Goal: Contribute content

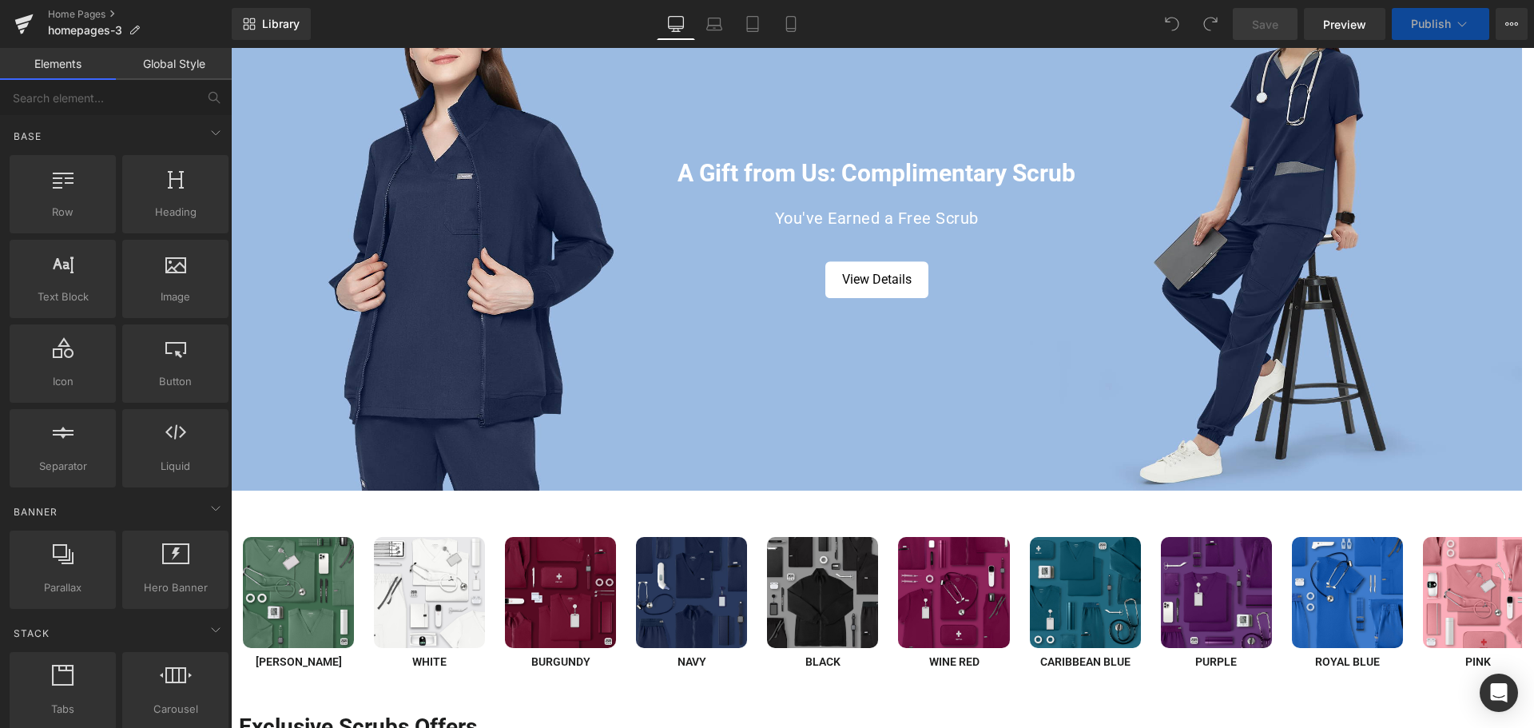
scroll to position [320, 0]
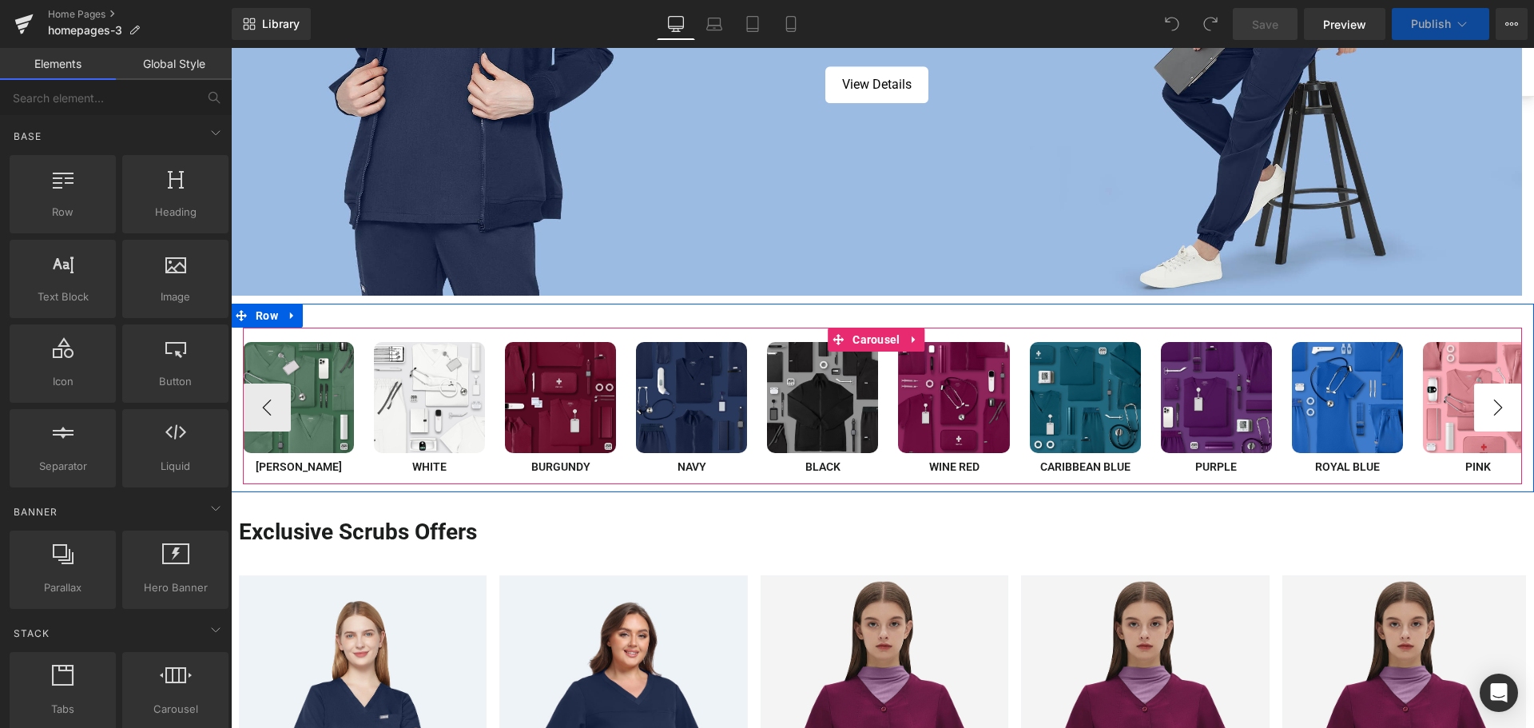
click at [1480, 402] on button "›" at bounding box center [1498, 407] width 48 height 48
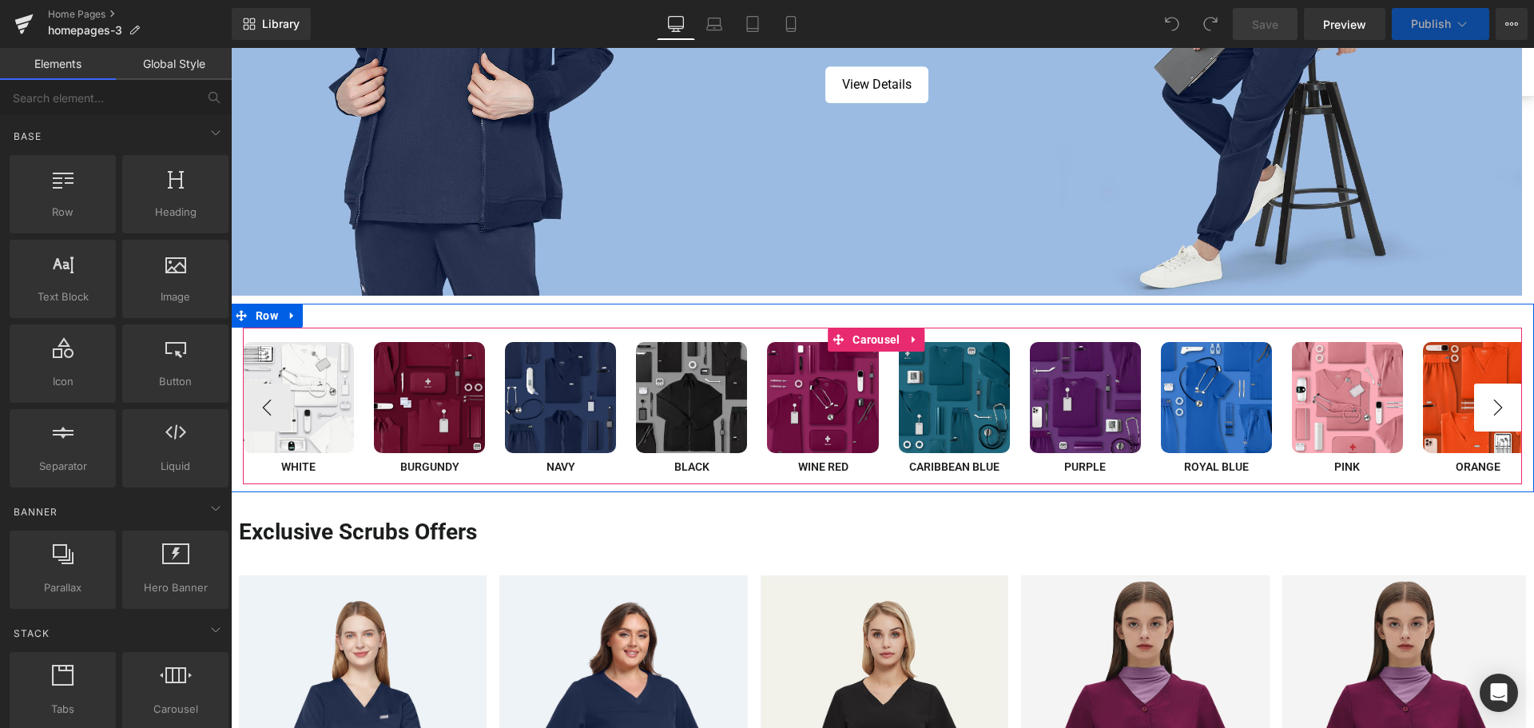
scroll to position [0, 0]
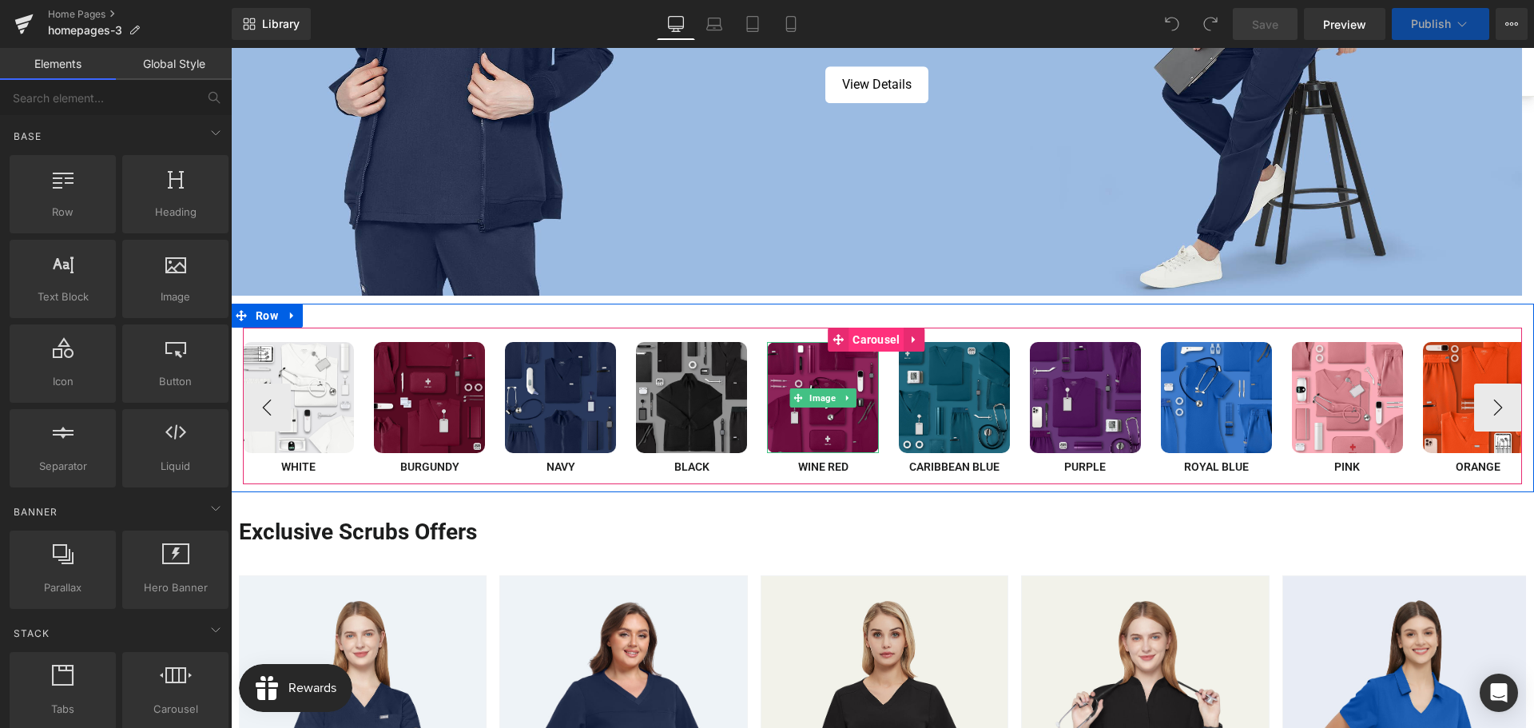
click at [872, 340] on span "Carousel" at bounding box center [875, 340] width 55 height 24
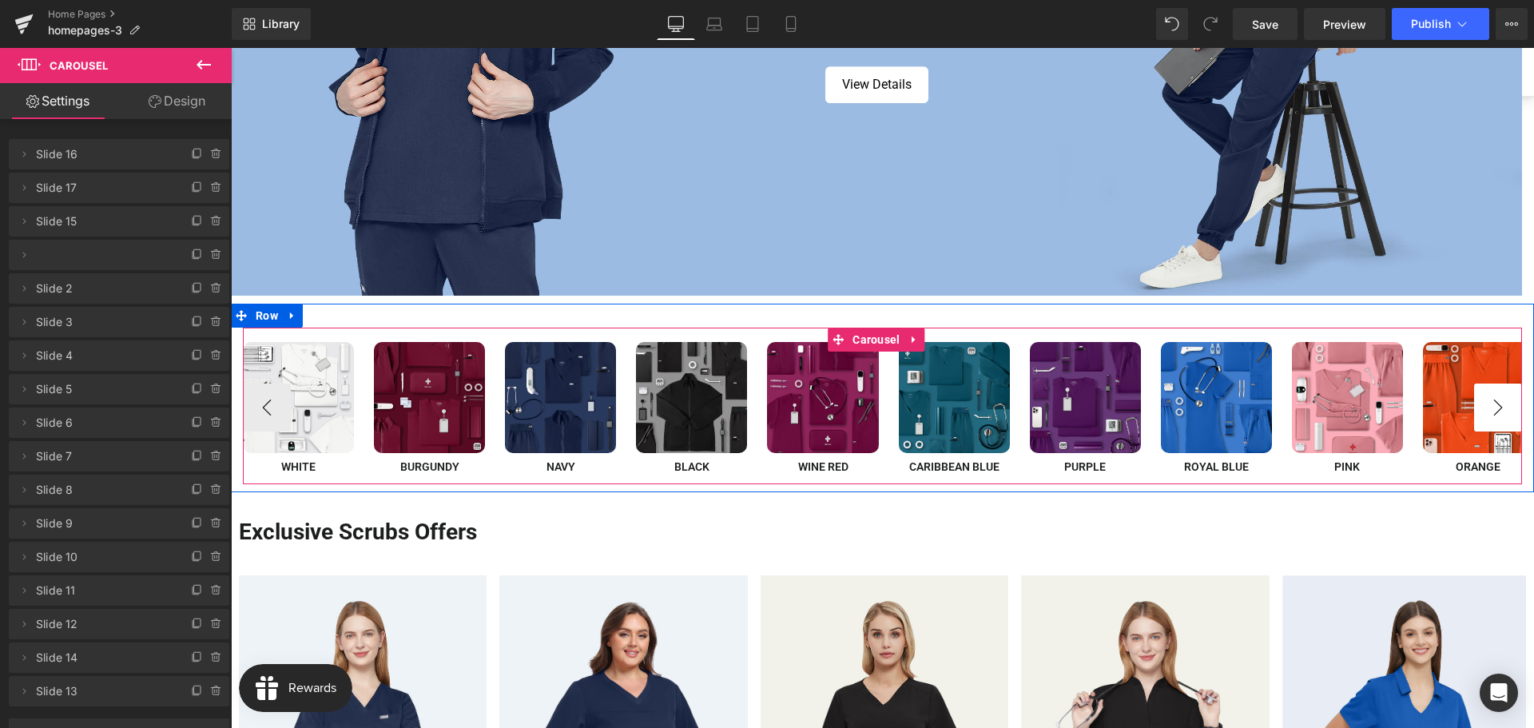
click at [1499, 418] on button "›" at bounding box center [1498, 407] width 48 height 48
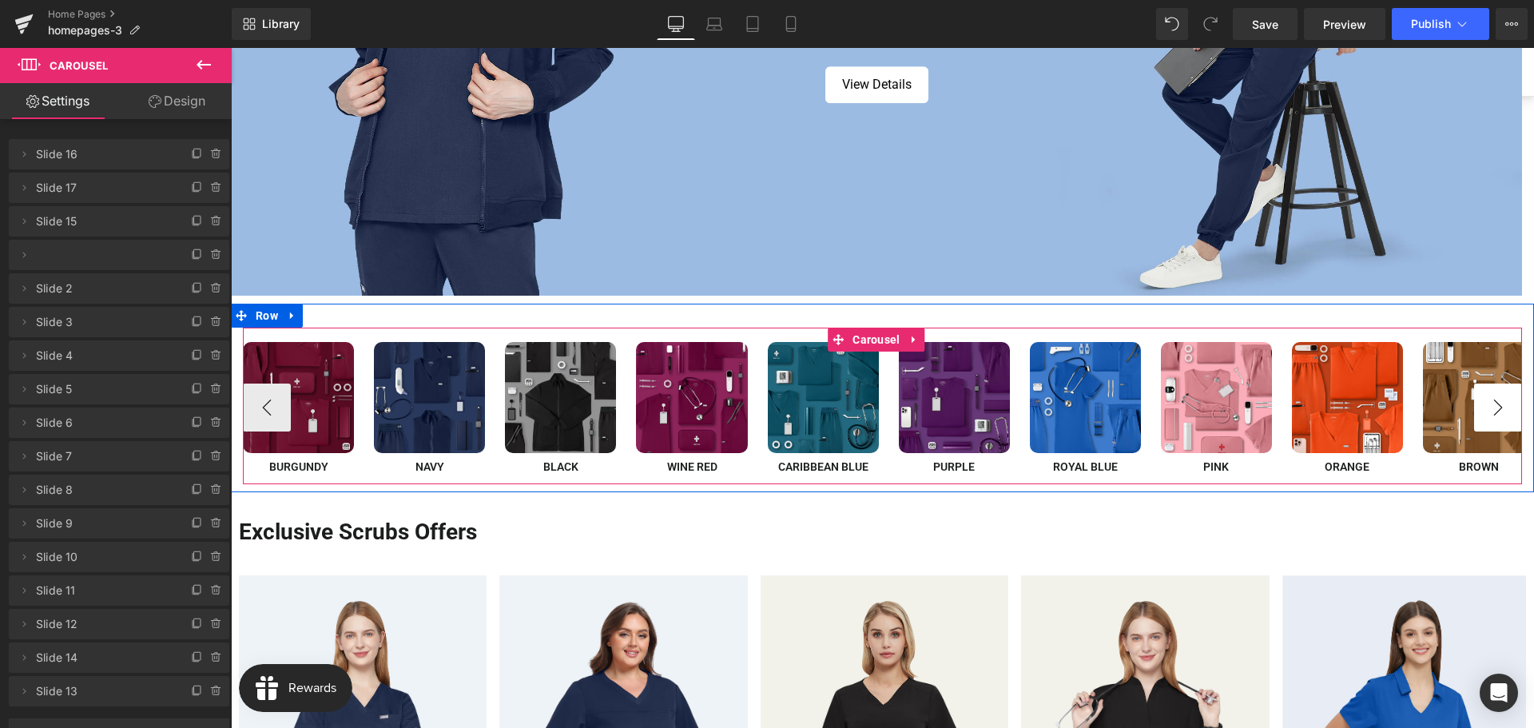
click at [1499, 418] on button "›" at bounding box center [1498, 407] width 48 height 48
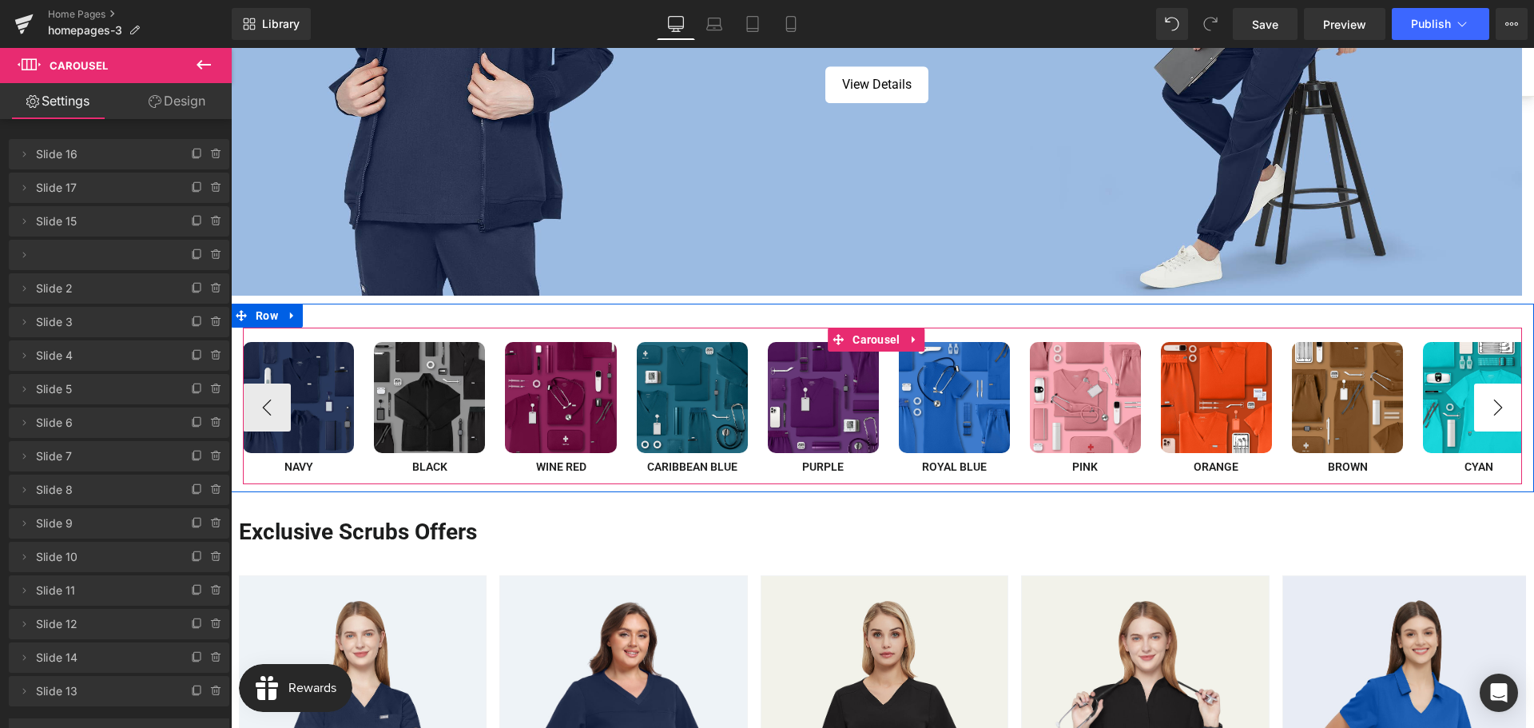
click at [1499, 418] on button "›" at bounding box center [1498, 407] width 48 height 48
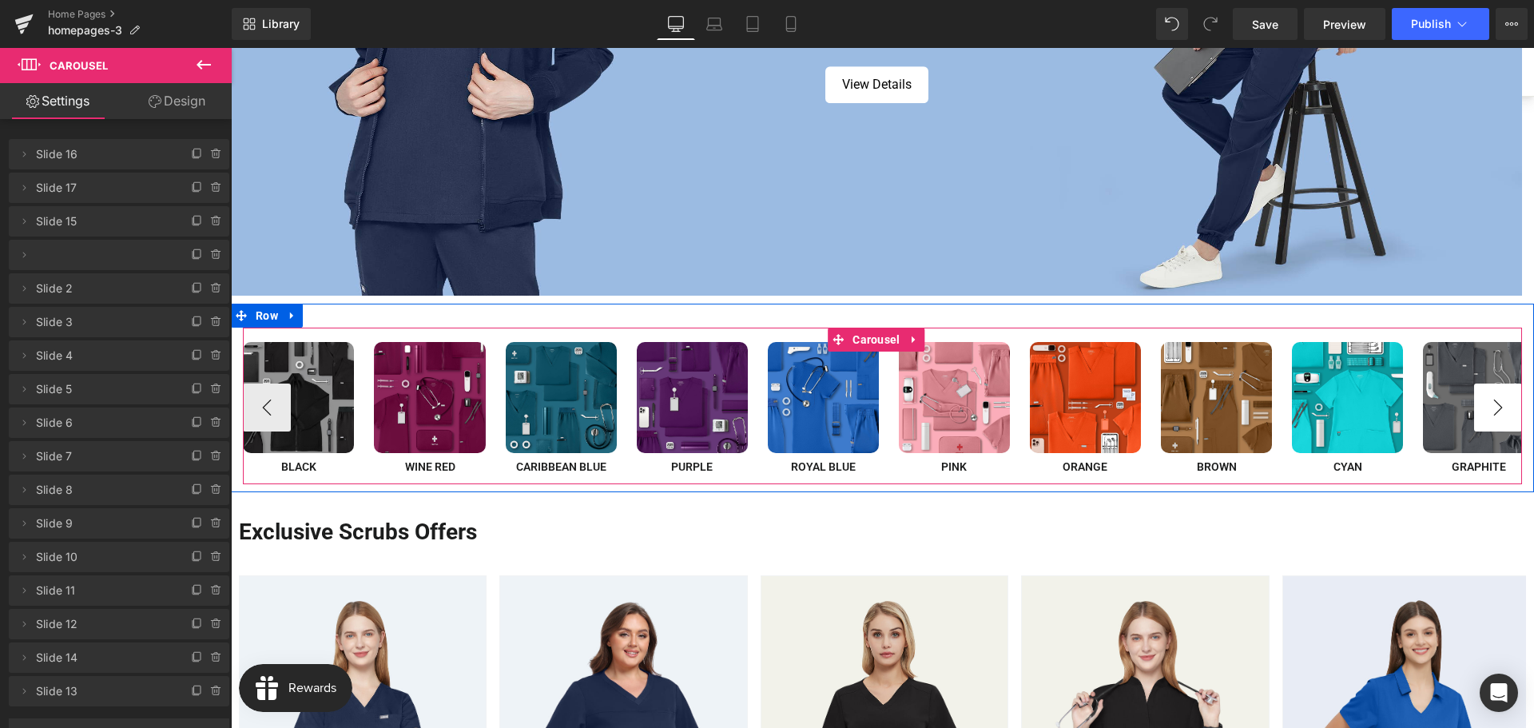
click at [1499, 418] on button "›" at bounding box center [1498, 407] width 48 height 48
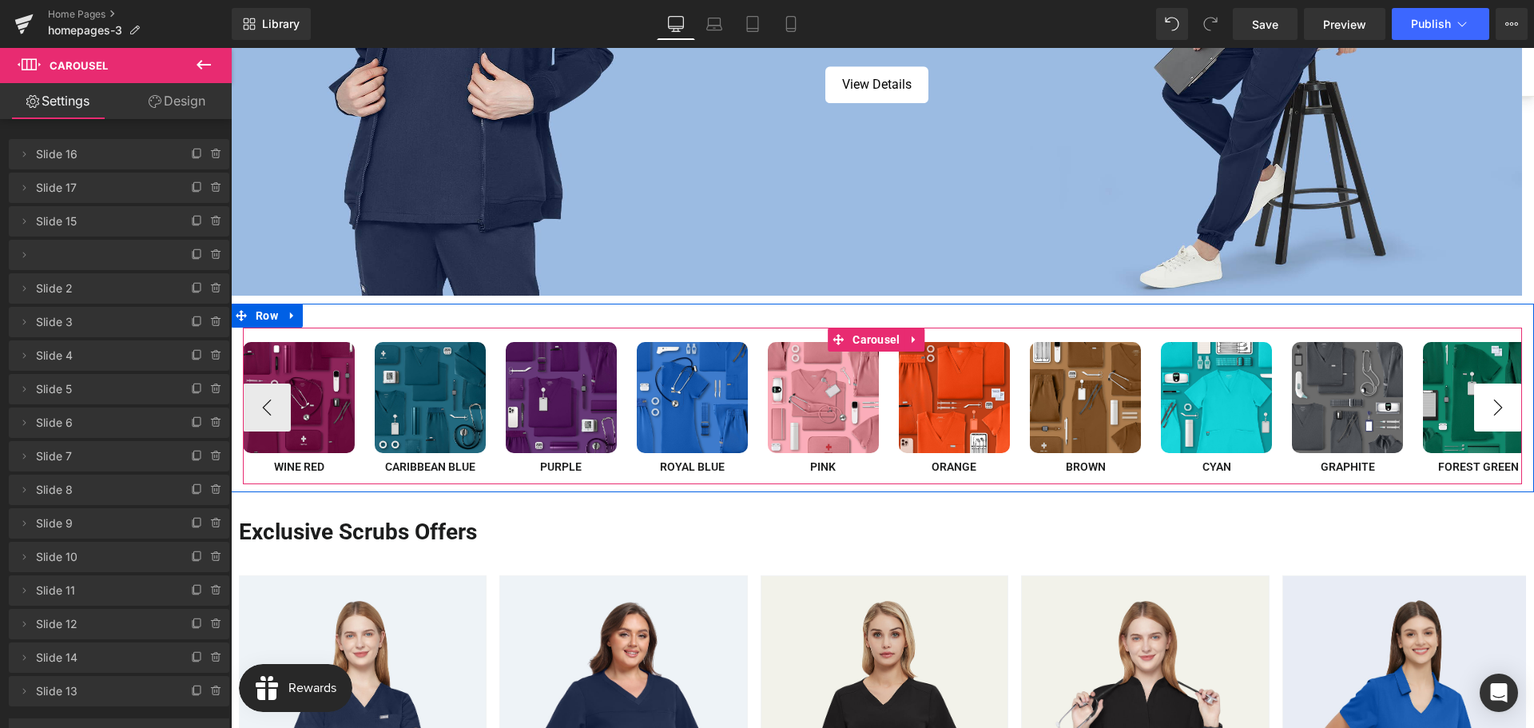
click at [1499, 418] on button "›" at bounding box center [1498, 407] width 48 height 48
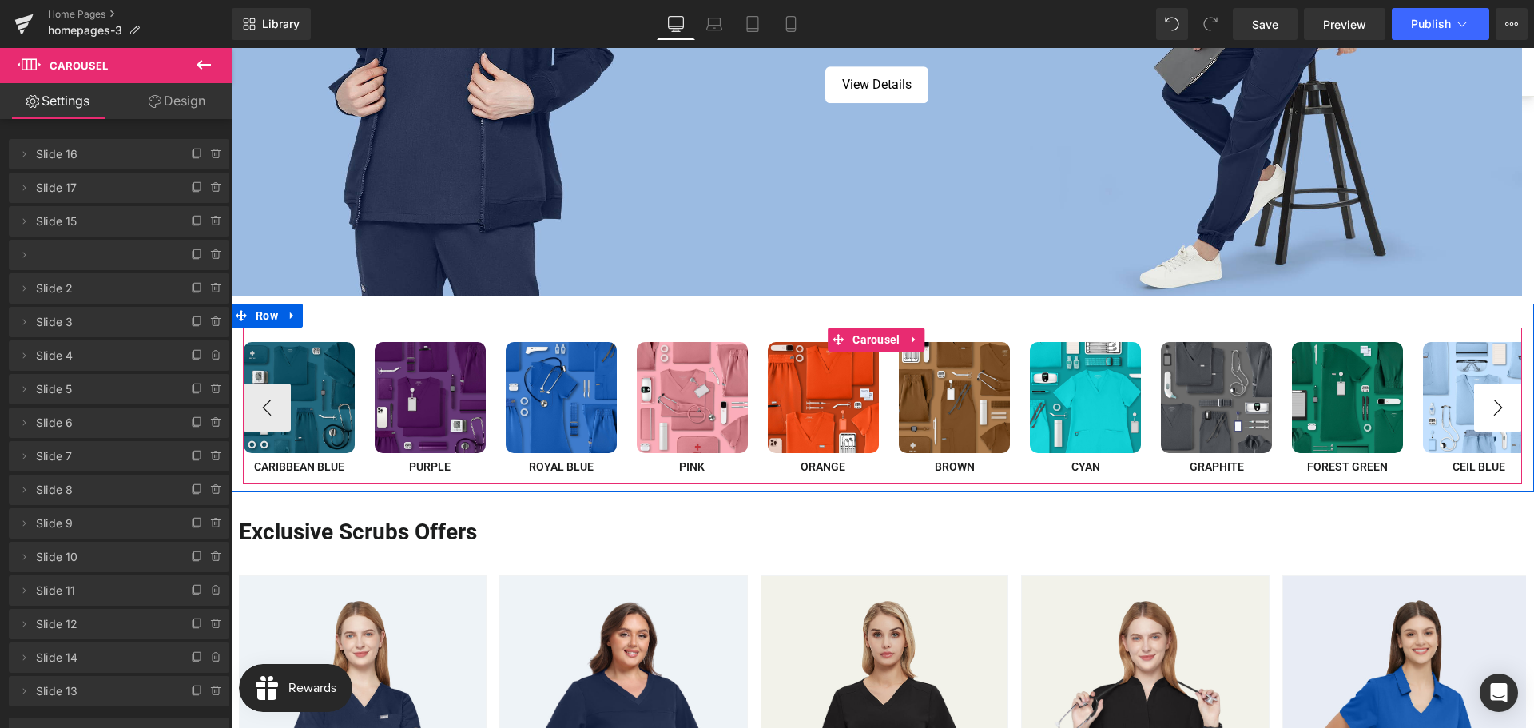
click at [1499, 418] on button "›" at bounding box center [1498, 407] width 48 height 48
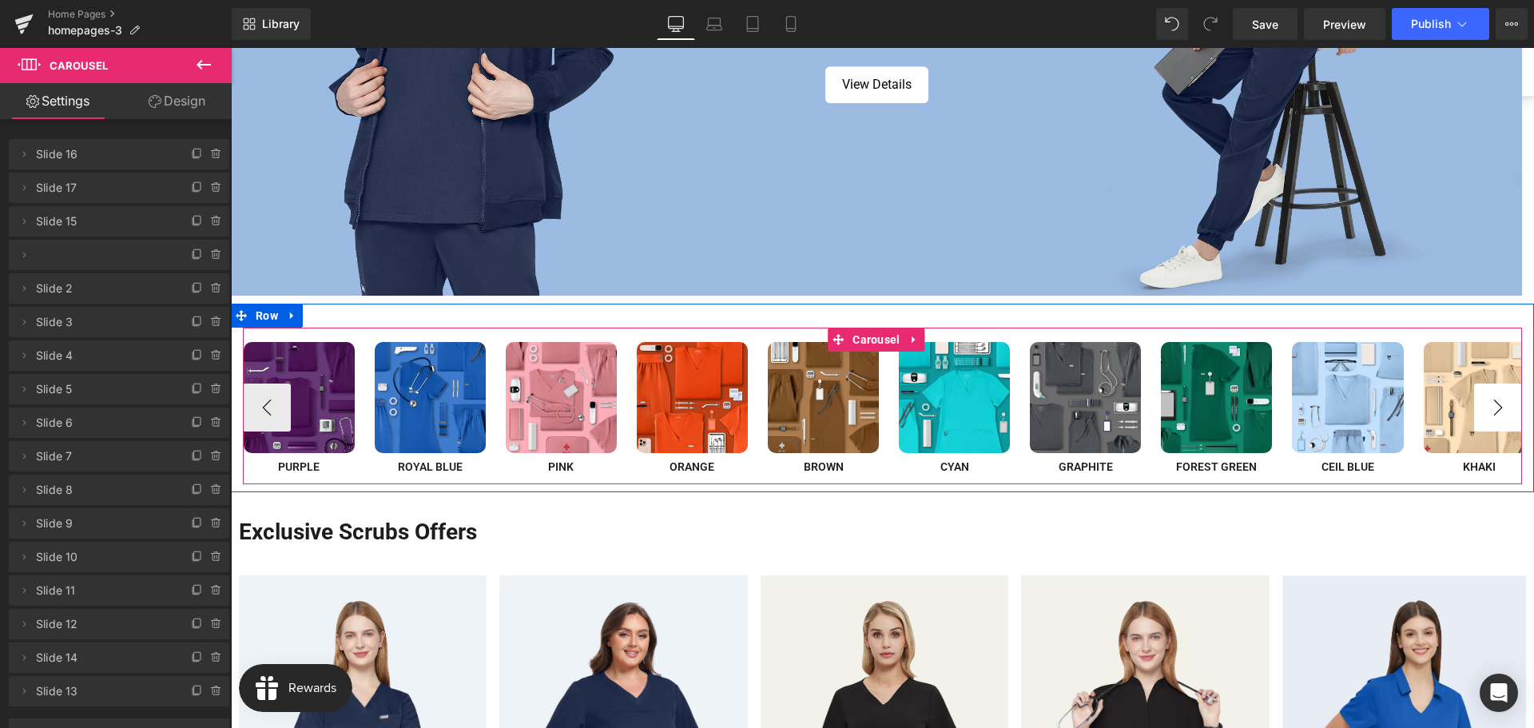
click at [1499, 418] on button "›" at bounding box center [1498, 407] width 48 height 48
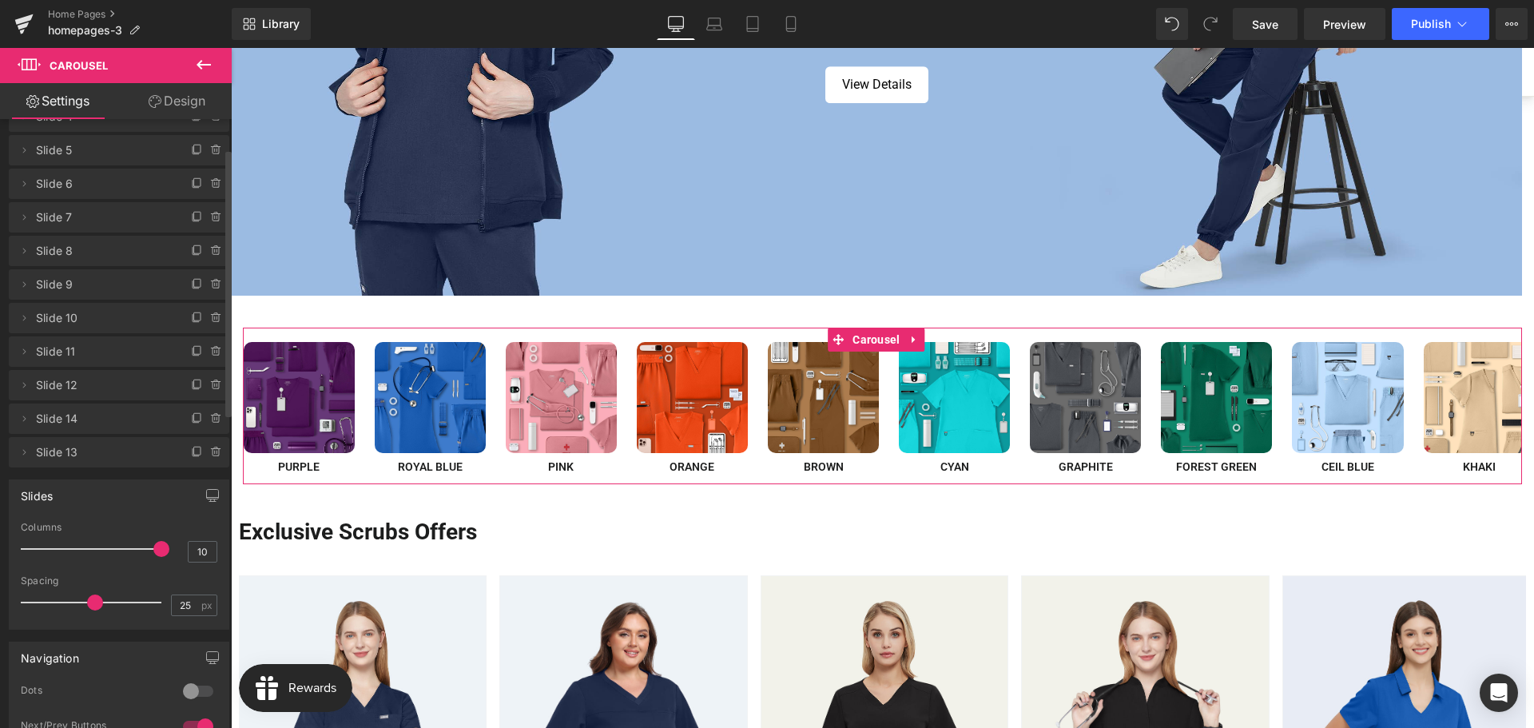
scroll to position [240, 0]
click at [213, 387] on icon at bounding box center [216, 384] width 6 height 7
click at [200, 384] on button "Delete" at bounding box center [199, 385] width 50 height 21
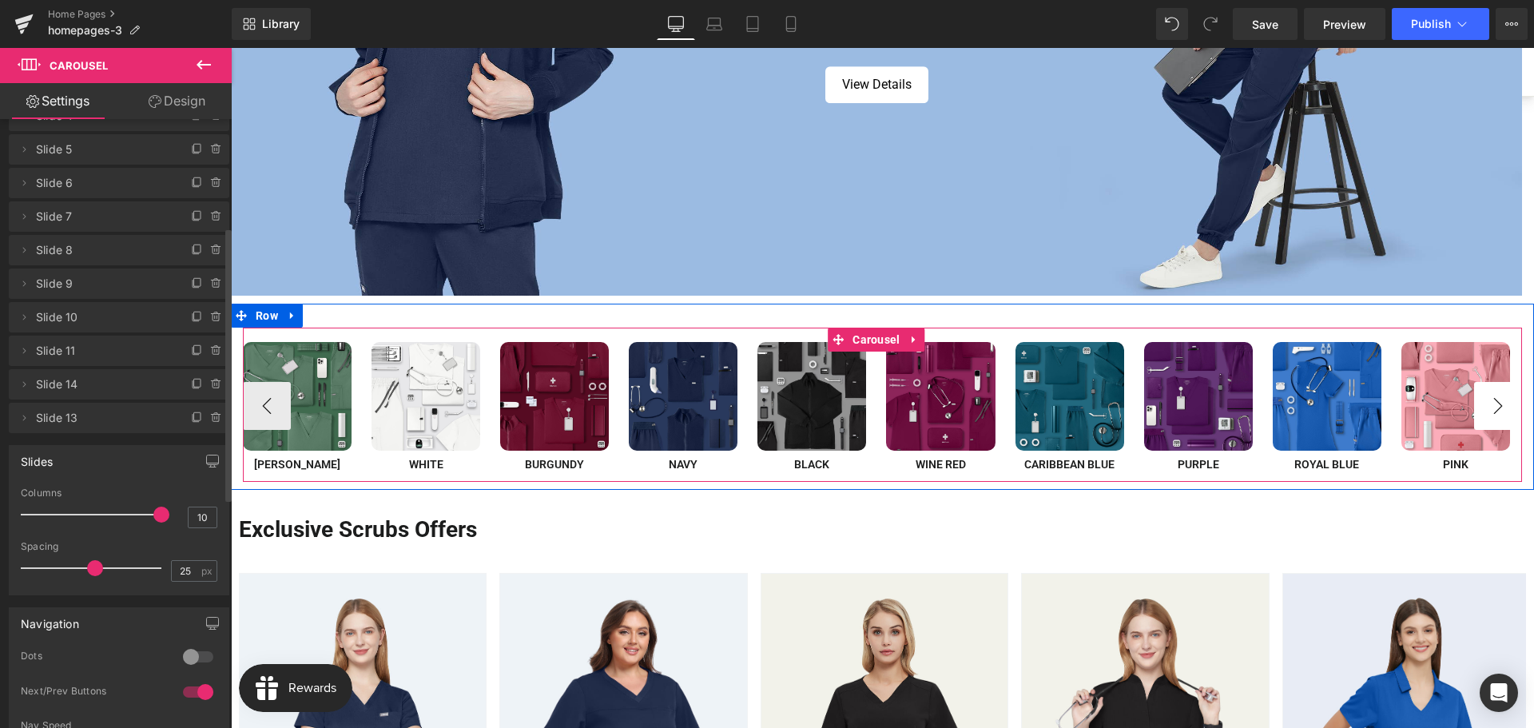
click at [1499, 403] on button "›" at bounding box center [1498, 406] width 48 height 48
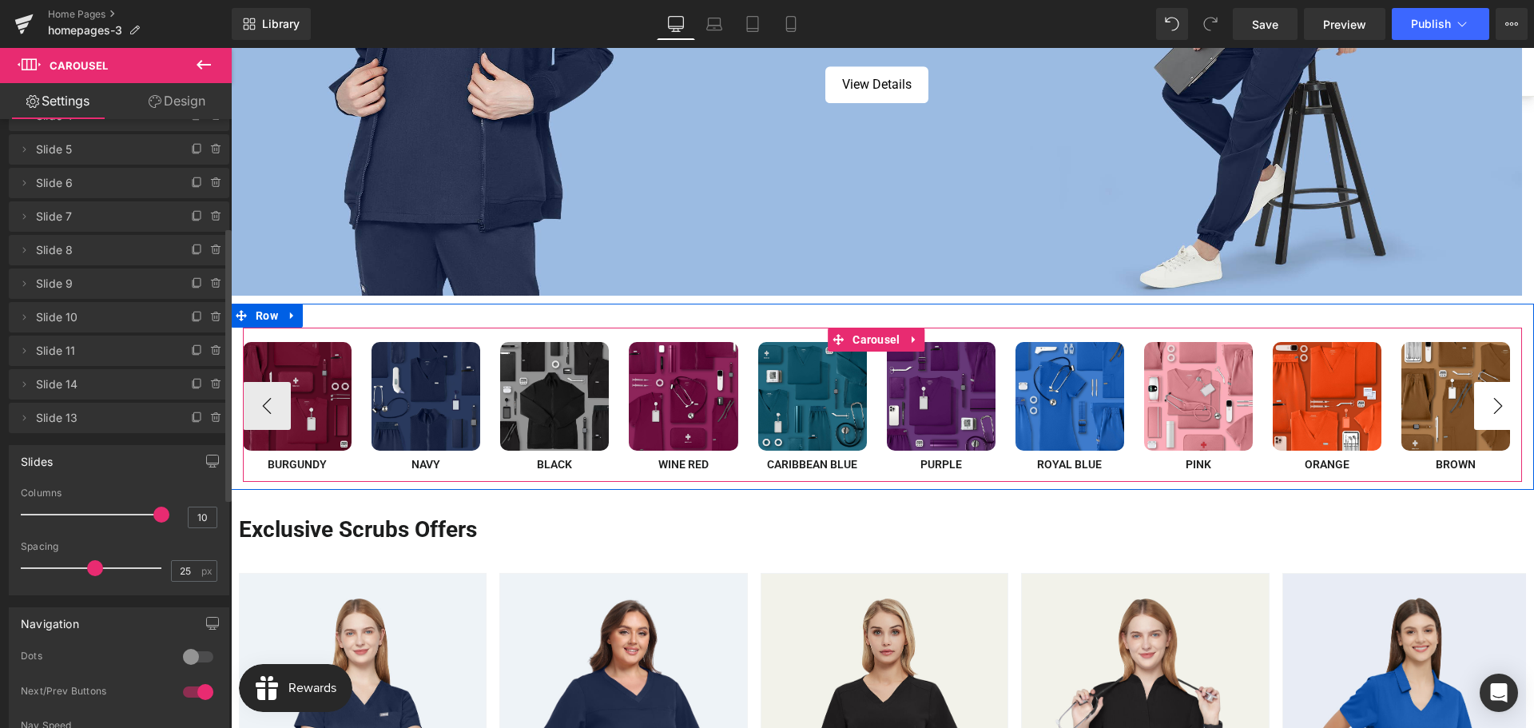
click at [1499, 403] on button "›" at bounding box center [1498, 406] width 48 height 48
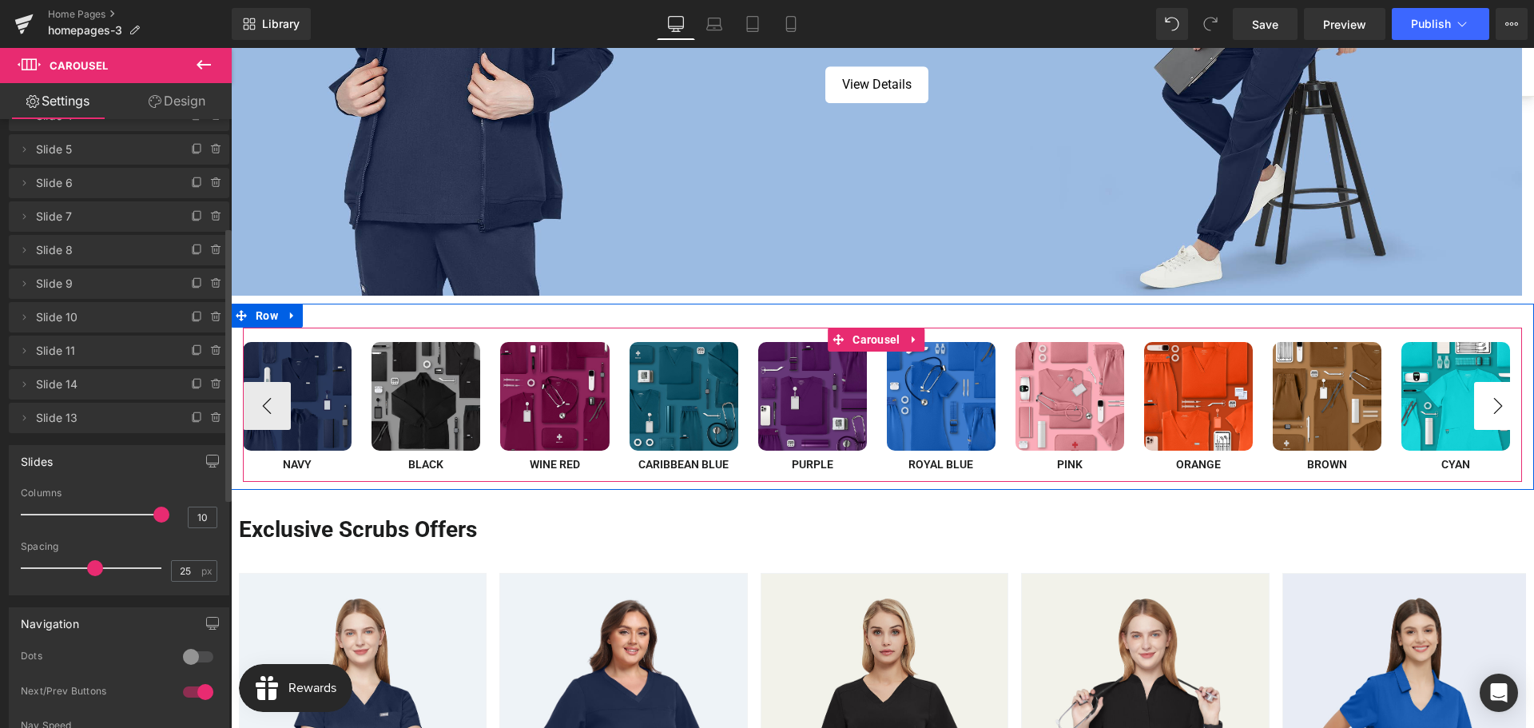
click at [1499, 403] on button "›" at bounding box center [1498, 406] width 48 height 48
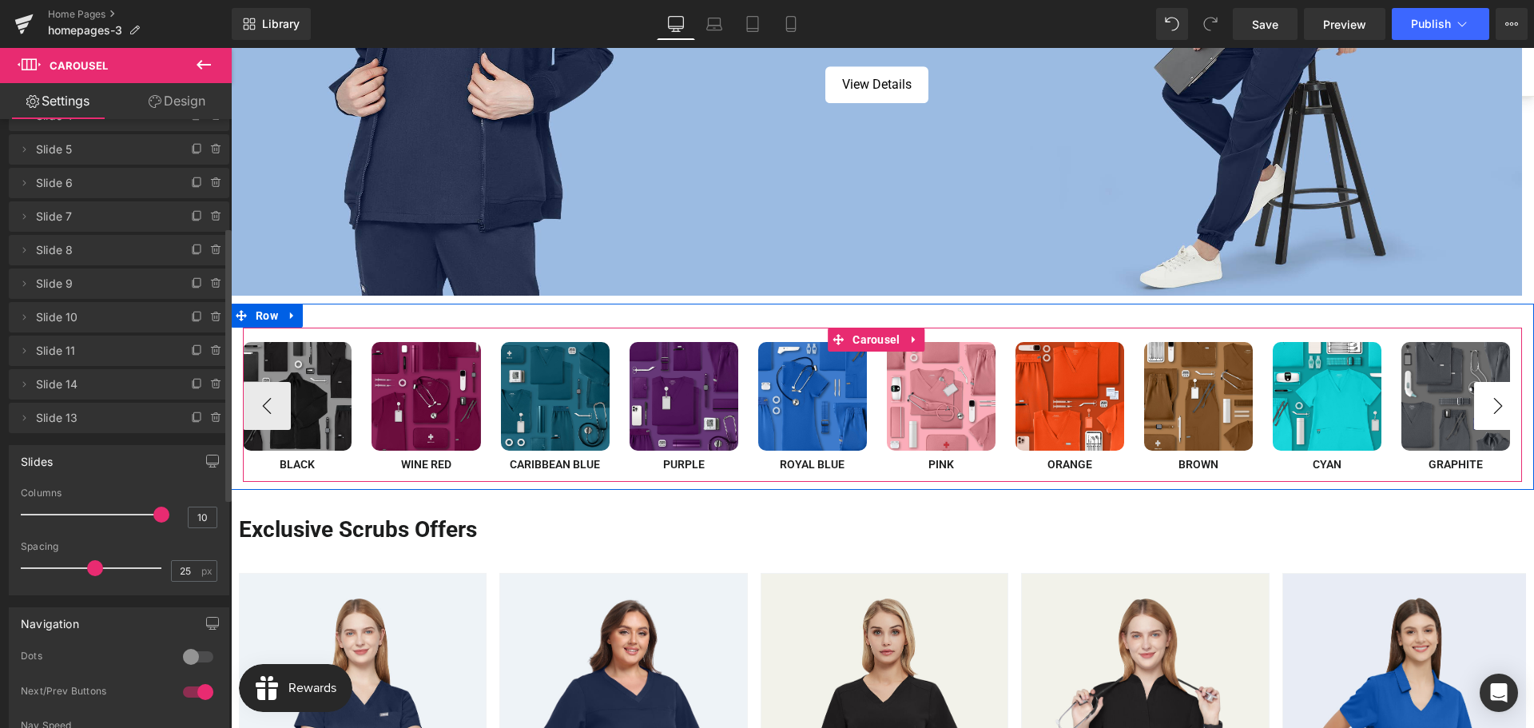
click at [1499, 403] on button "›" at bounding box center [1498, 406] width 48 height 48
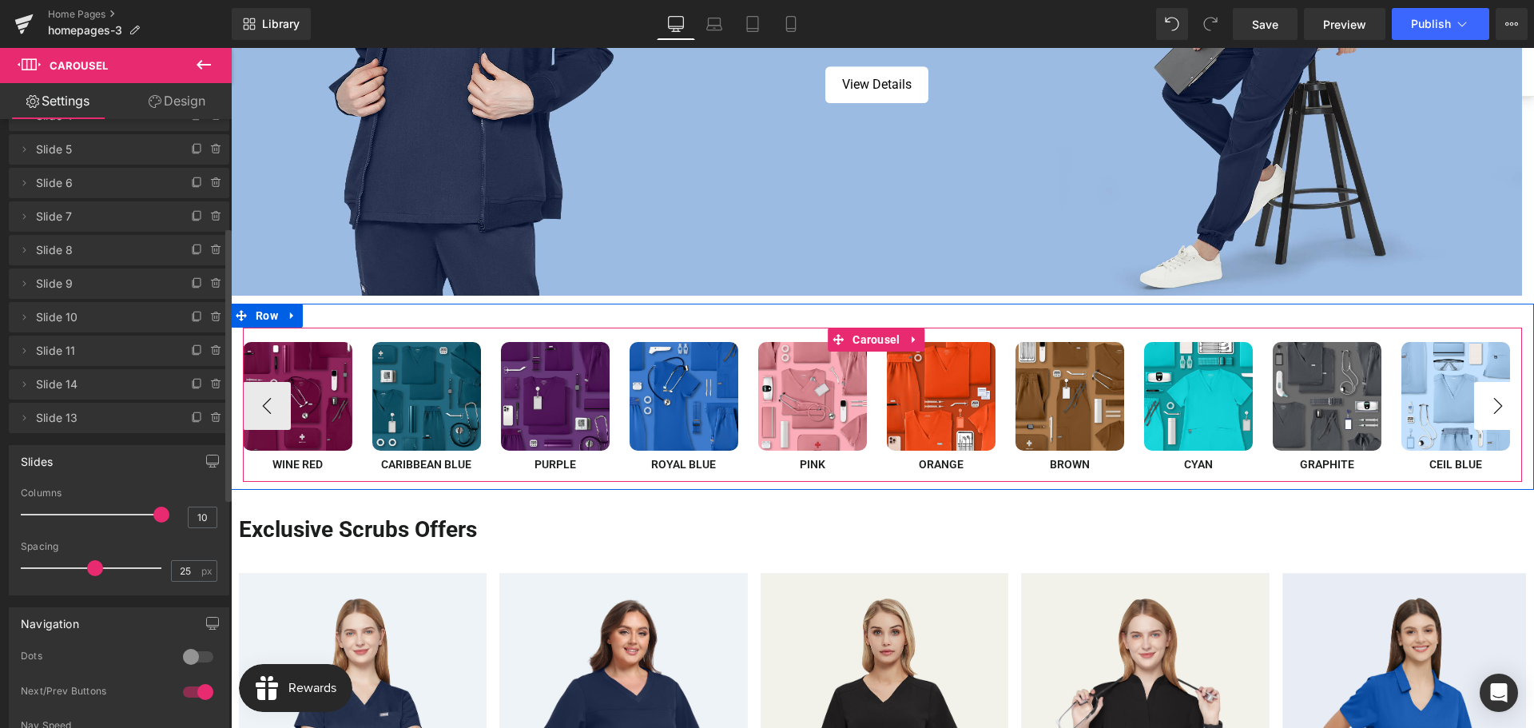
click at [1499, 403] on button "›" at bounding box center [1498, 406] width 48 height 48
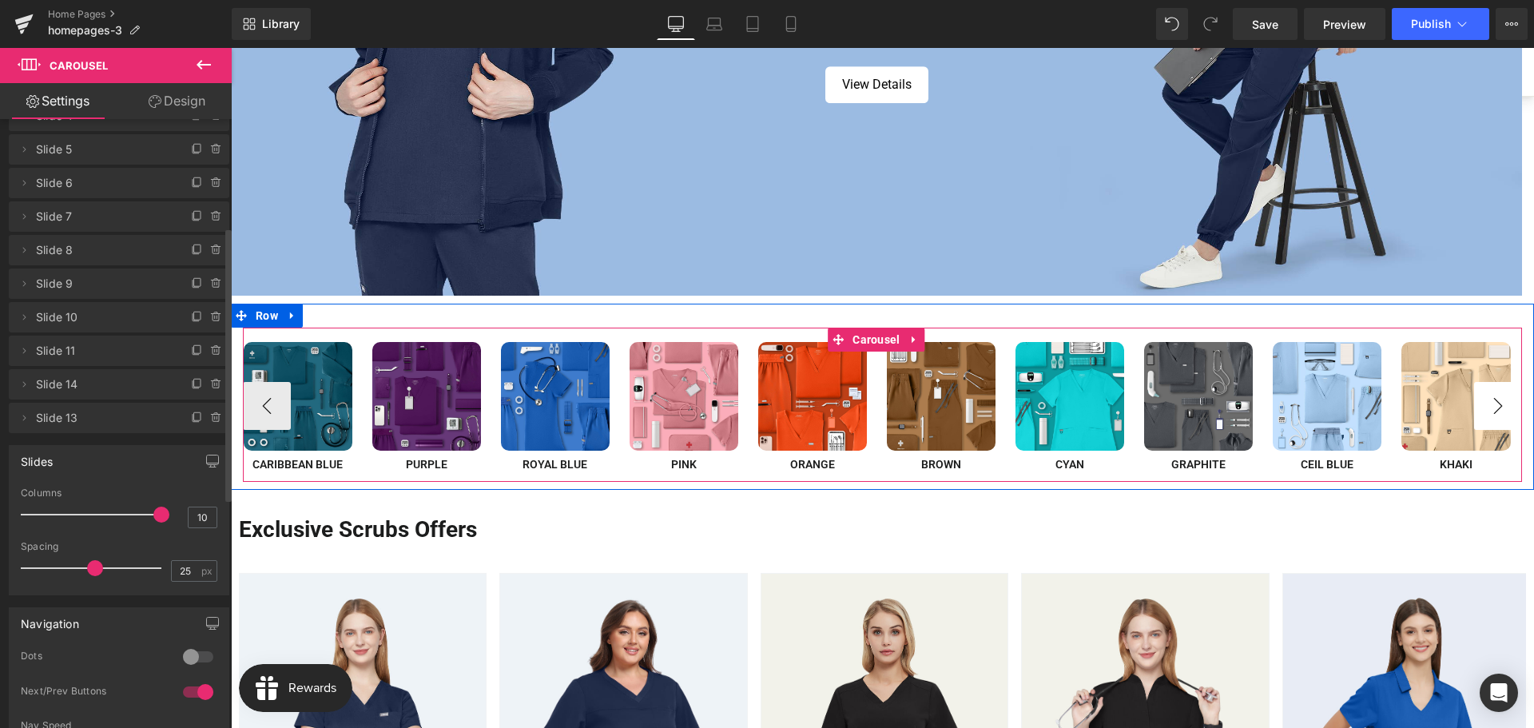
click at [1499, 403] on button "›" at bounding box center [1498, 406] width 48 height 48
click at [1498, 403] on button "›" at bounding box center [1498, 406] width 48 height 48
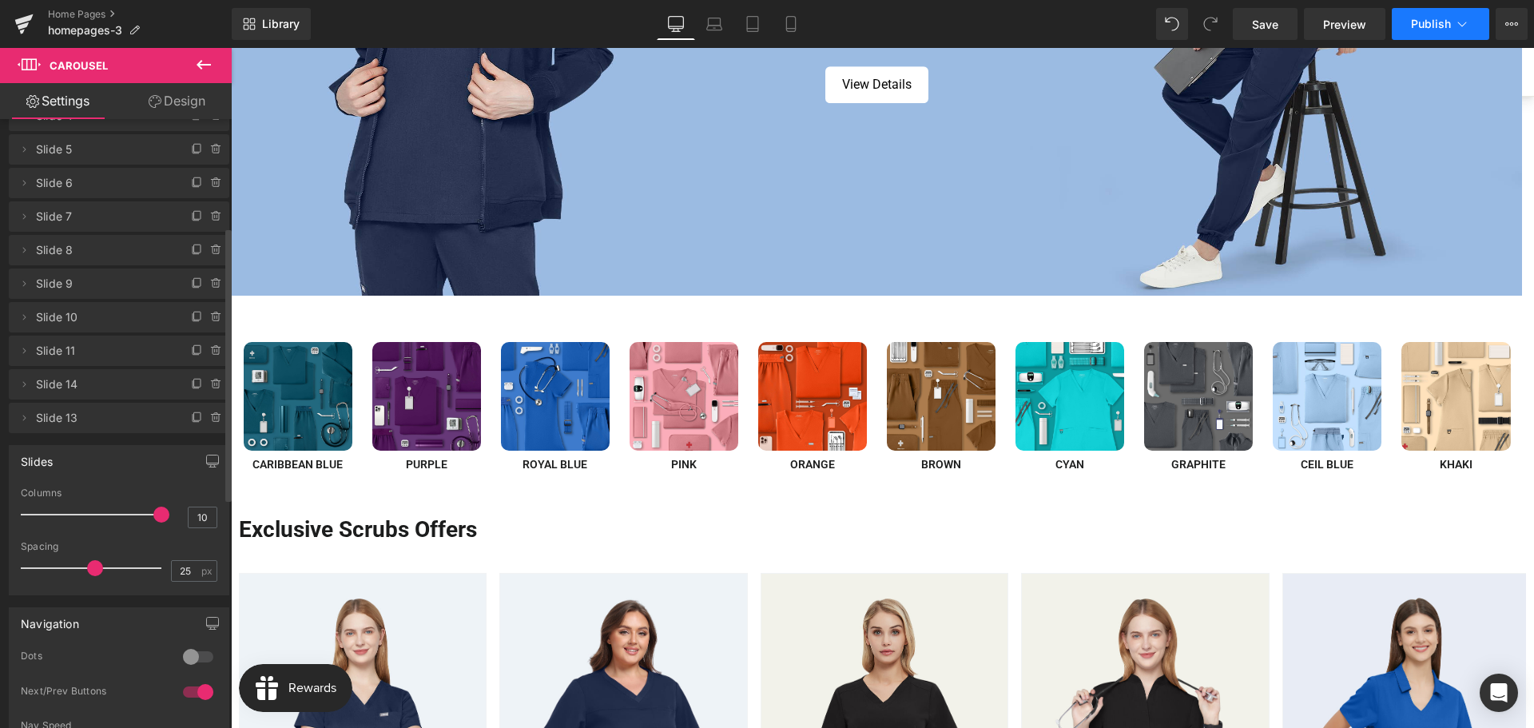
click at [1434, 24] on span "Publish" at bounding box center [1431, 24] width 40 height 13
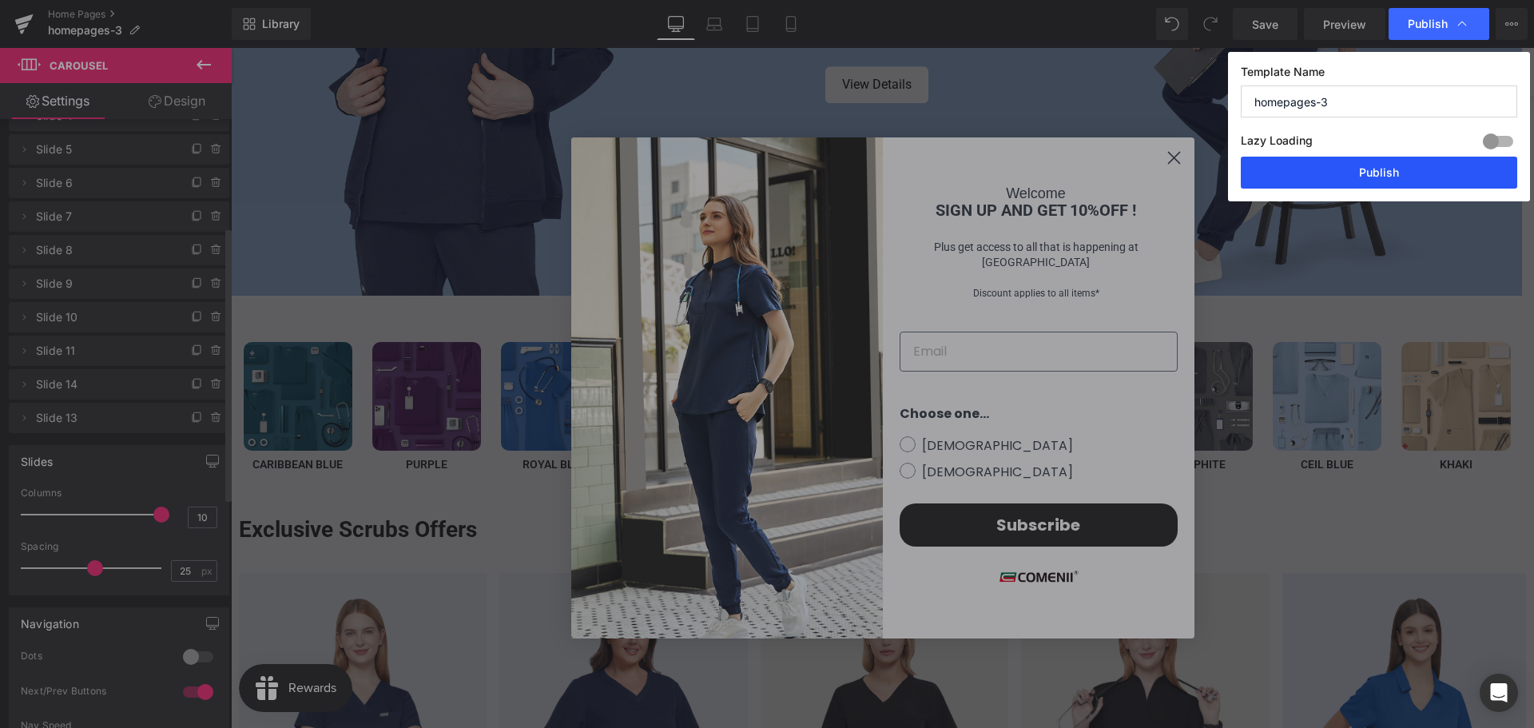
drag, startPoint x: 1333, startPoint y: 173, endPoint x: 935, endPoint y: 174, distance: 398.7
click at [1333, 173] on button "Publish" at bounding box center [1379, 173] width 276 height 32
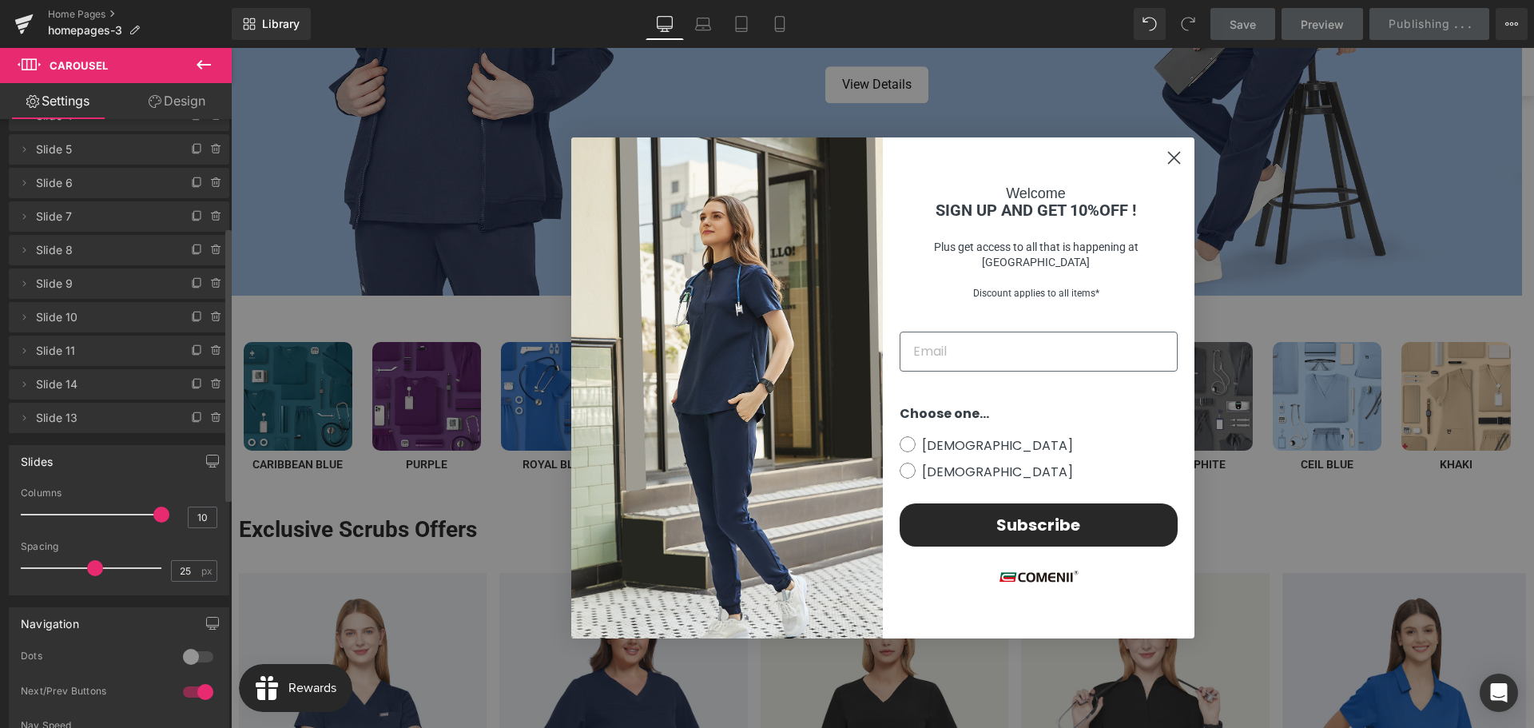
click at [1166, 201] on h4 "Welcome" at bounding box center [1036, 193] width 283 height 14
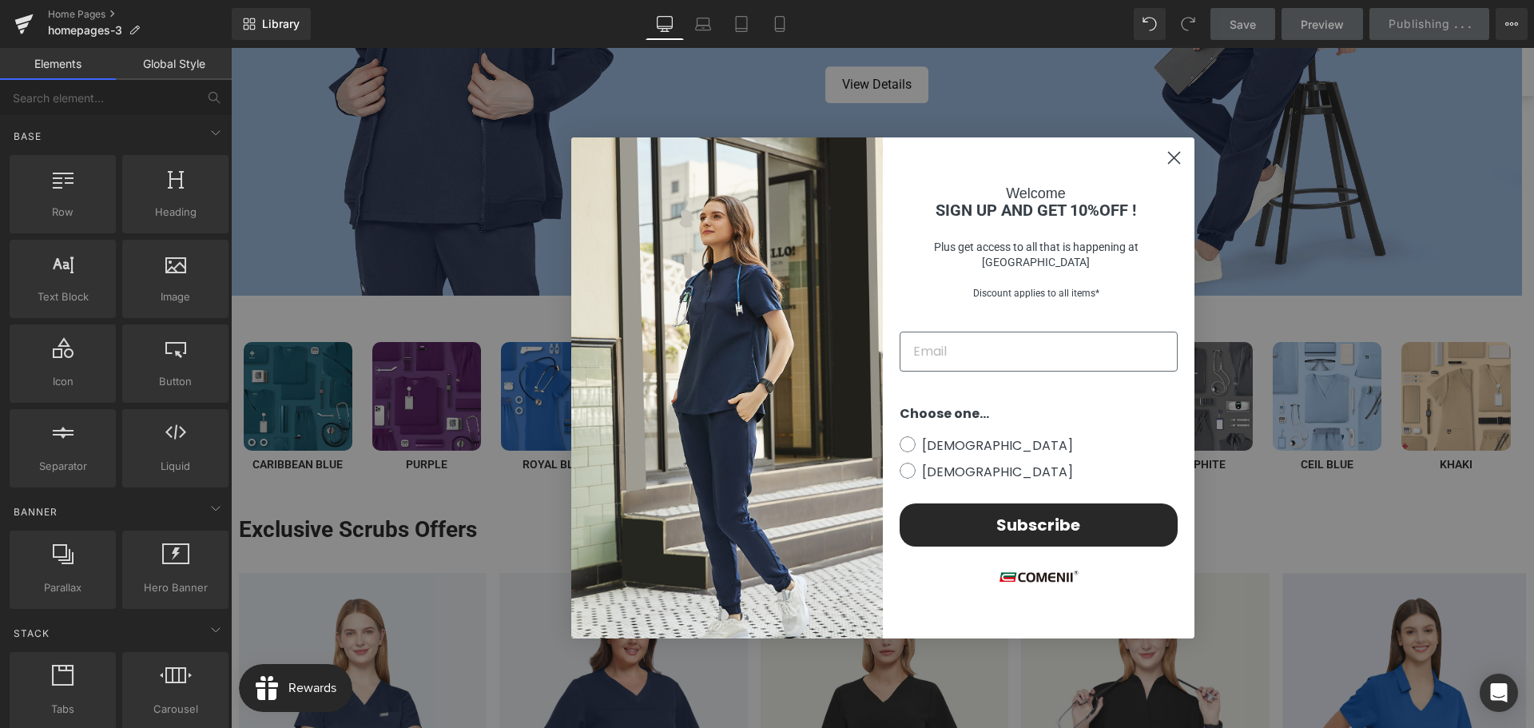
click at [1162, 155] on circle "Close dialog" at bounding box center [1173, 158] width 26 height 26
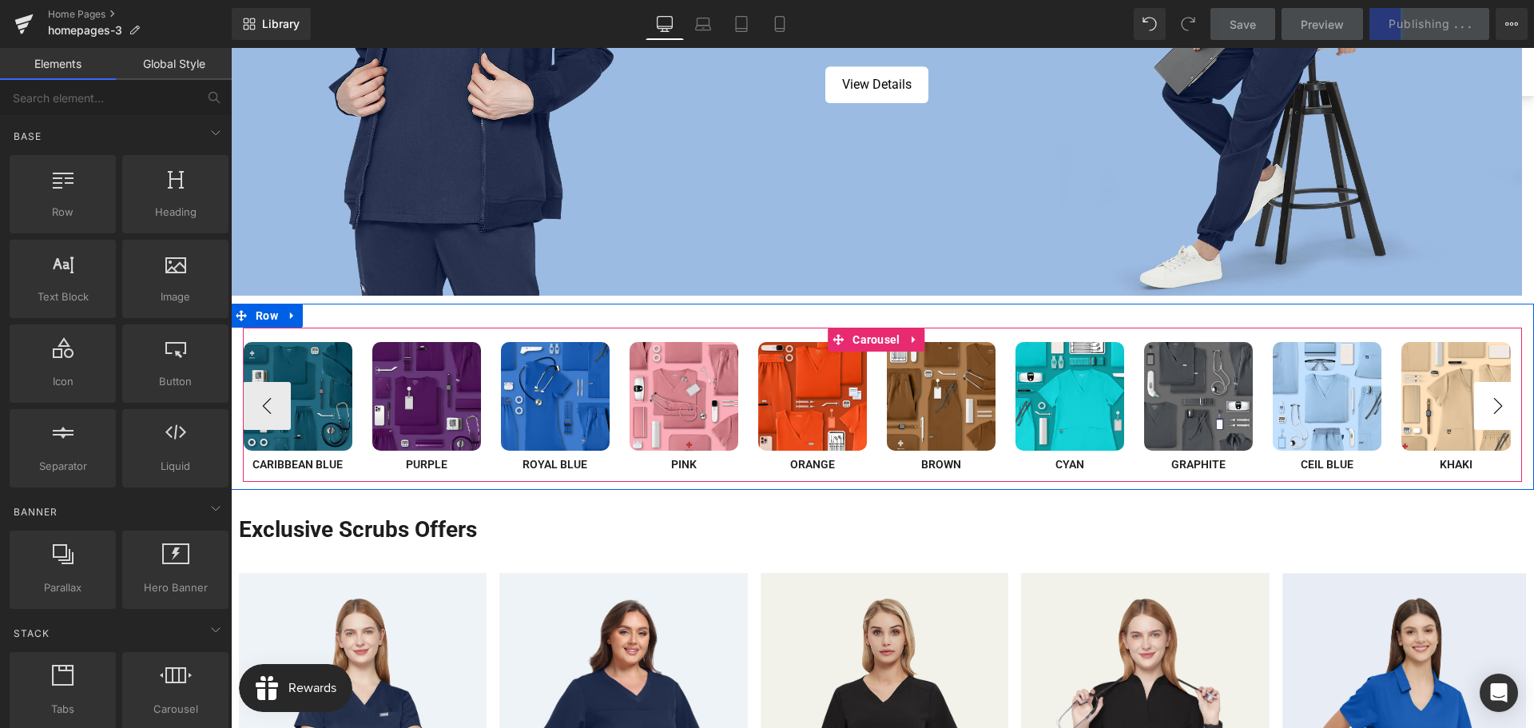
click at [1491, 406] on button "›" at bounding box center [1498, 406] width 48 height 48
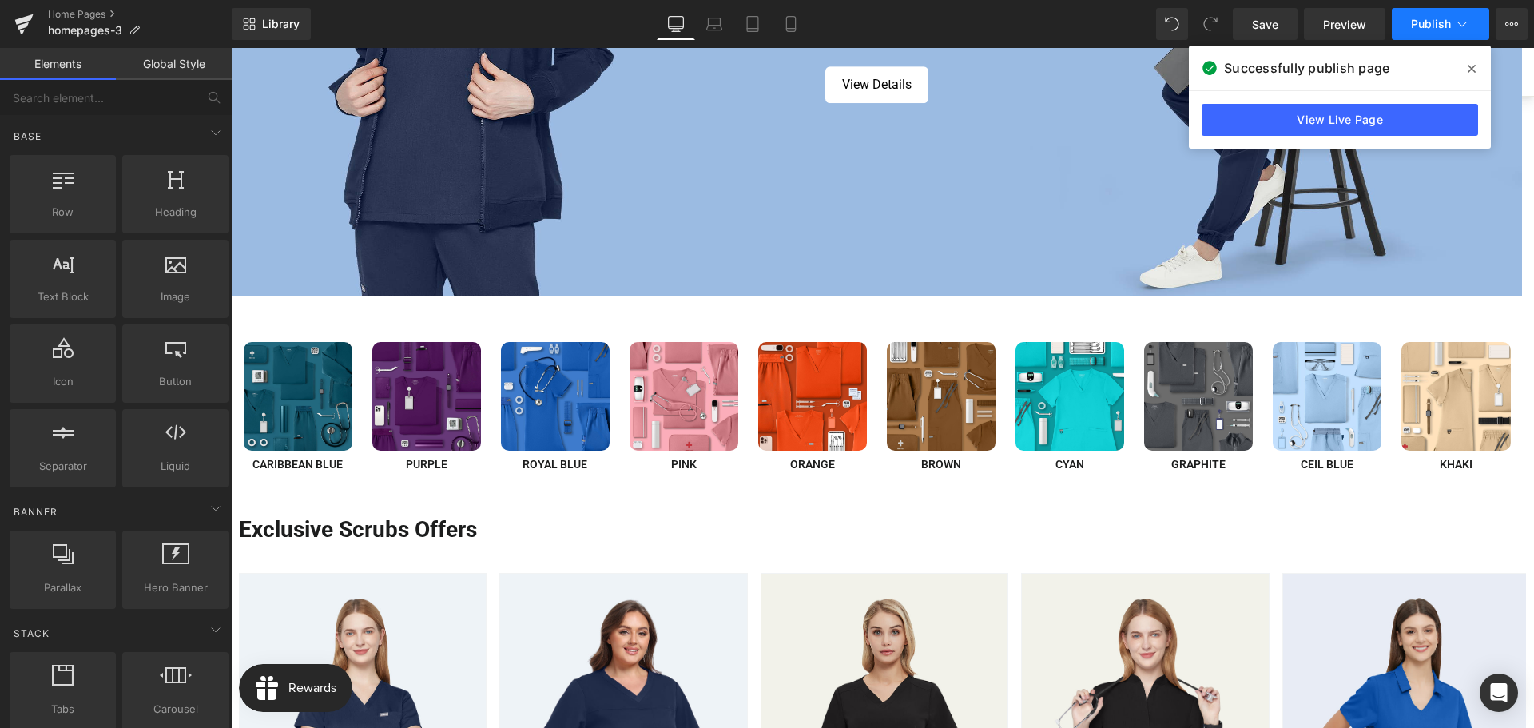
click at [1444, 29] on span "Publish" at bounding box center [1431, 24] width 40 height 13
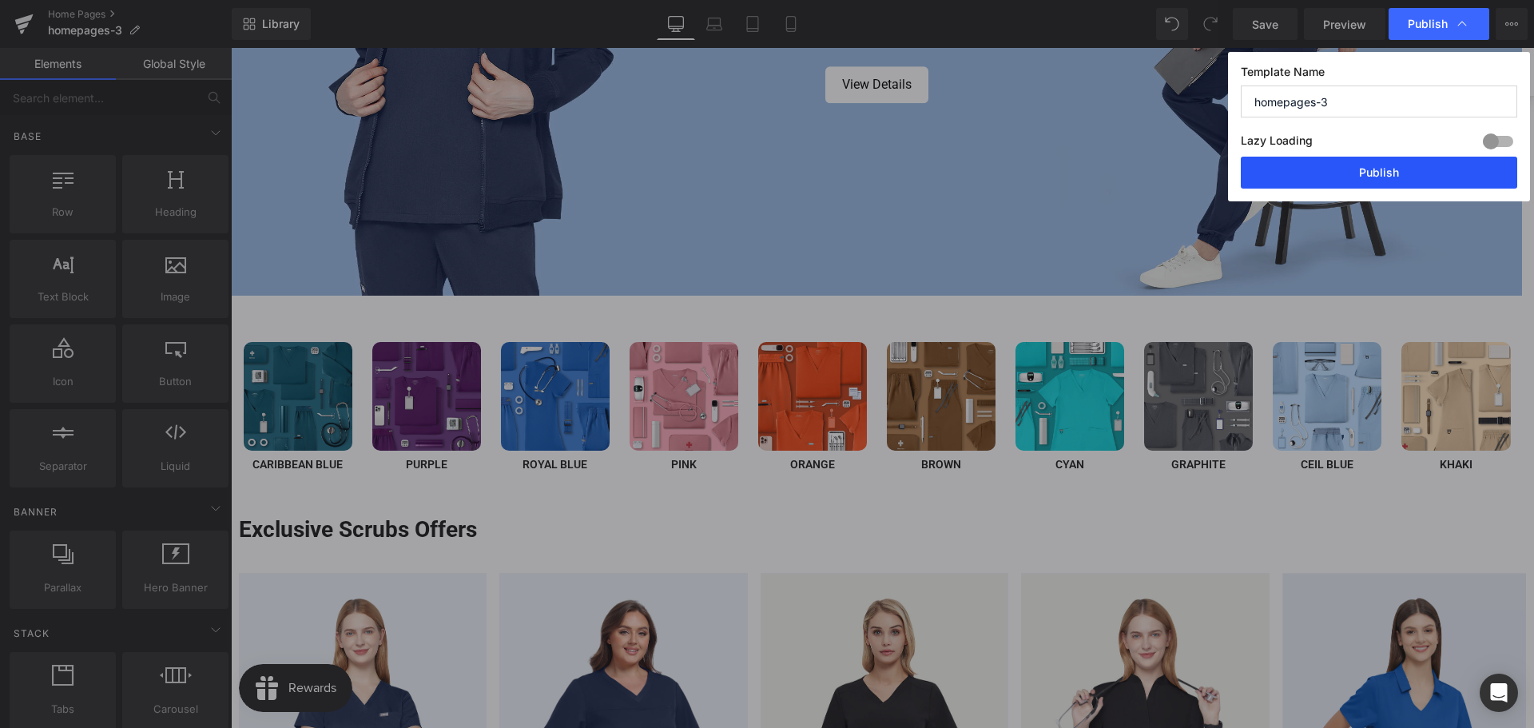
click at [1354, 164] on button "Publish" at bounding box center [1379, 173] width 276 height 32
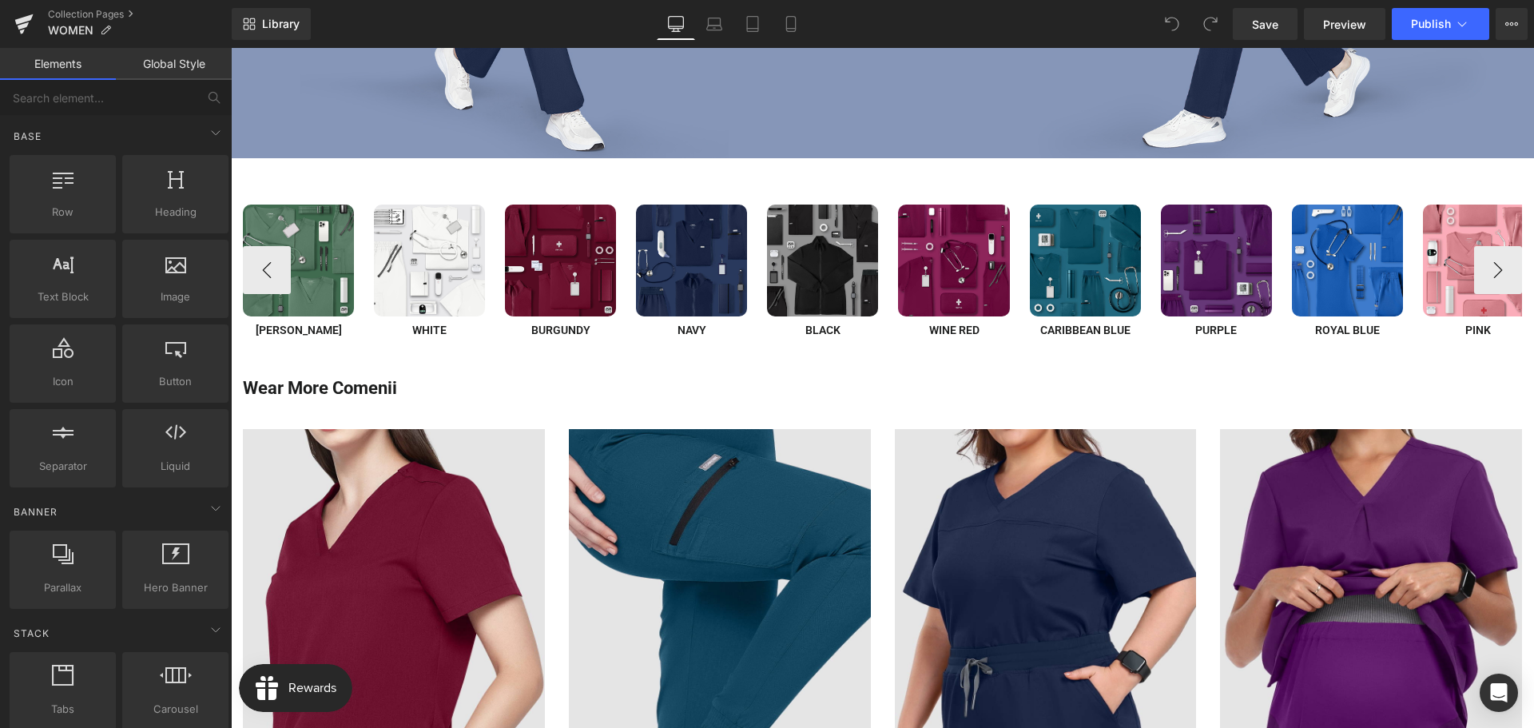
scroll to position [320, 0]
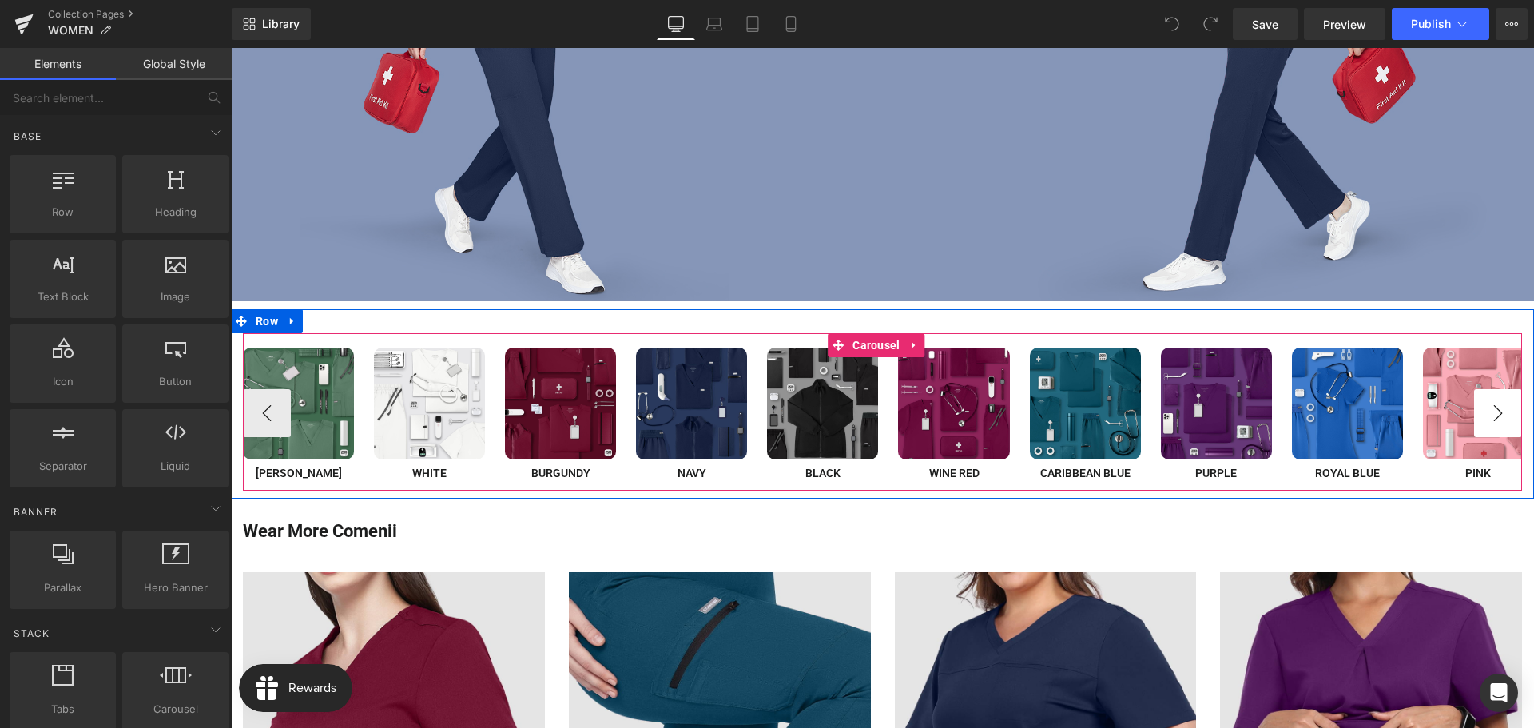
click at [1487, 414] on button "›" at bounding box center [1498, 413] width 48 height 48
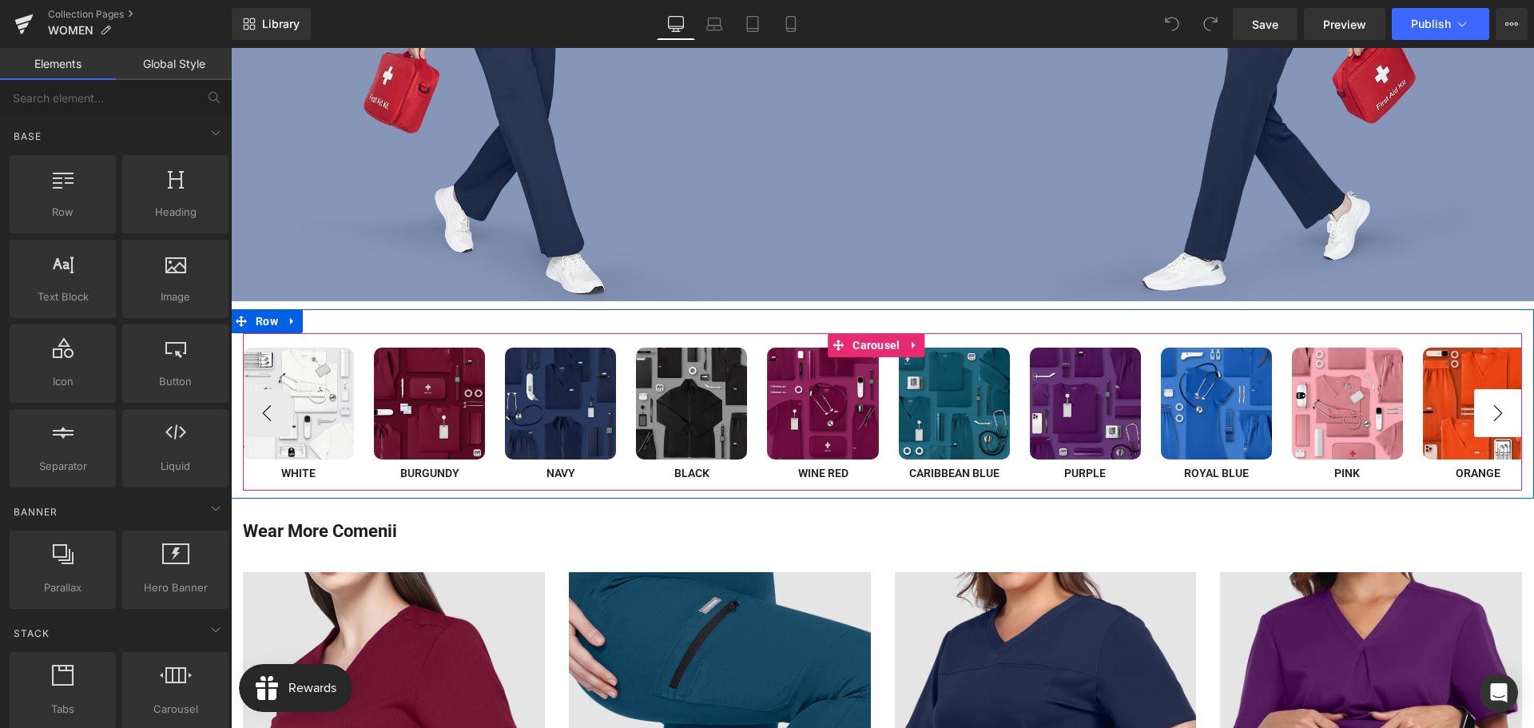
click at [1487, 414] on button "›" at bounding box center [1498, 413] width 48 height 48
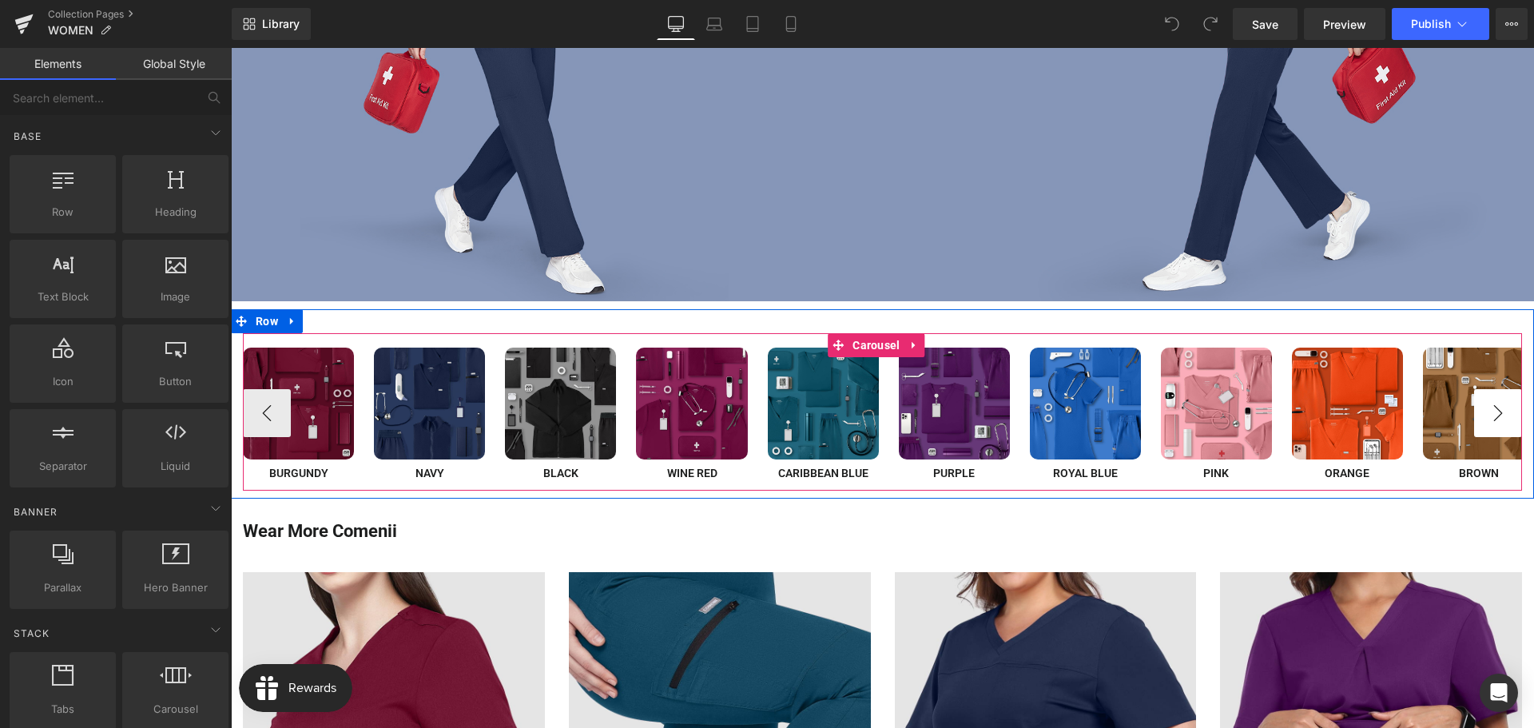
click at [1487, 414] on button "›" at bounding box center [1498, 413] width 48 height 48
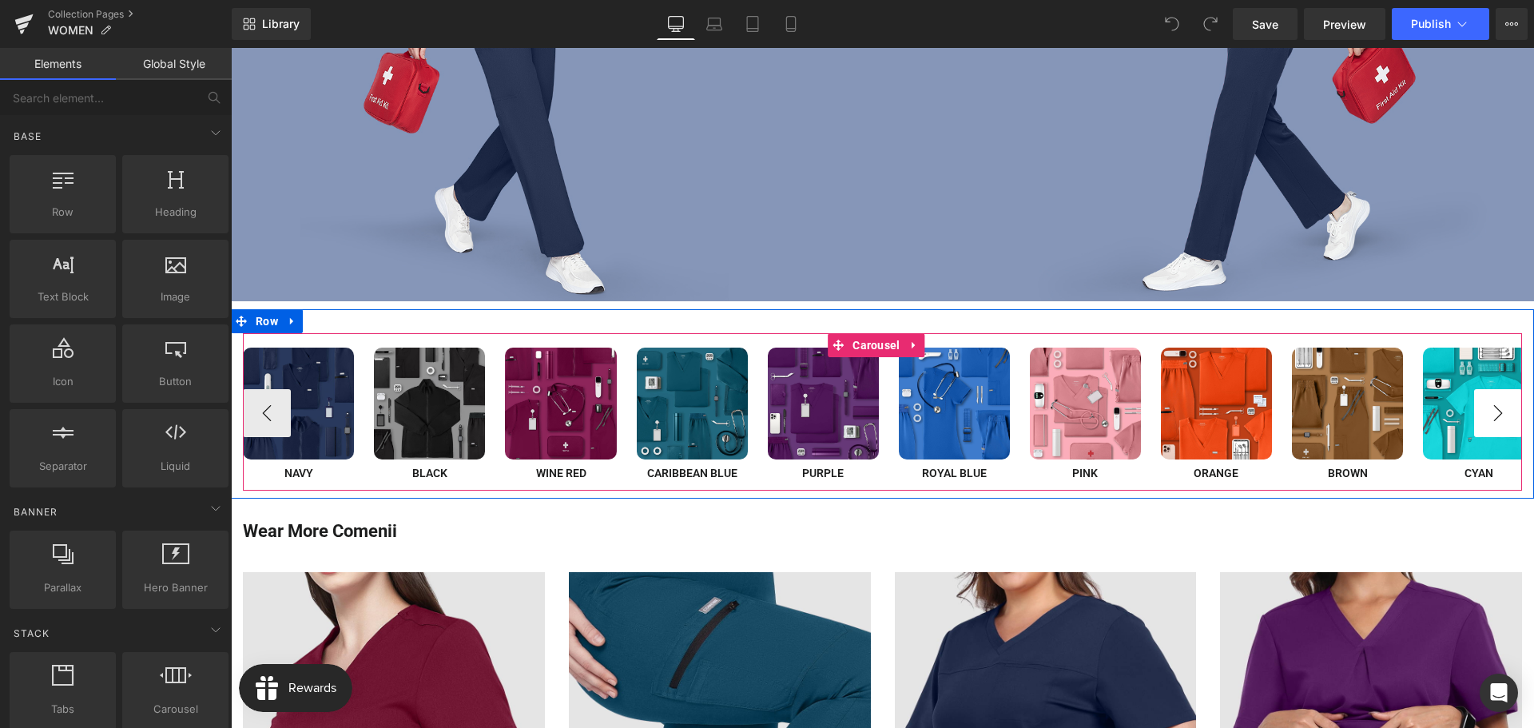
click at [1487, 414] on button "›" at bounding box center [1498, 413] width 48 height 48
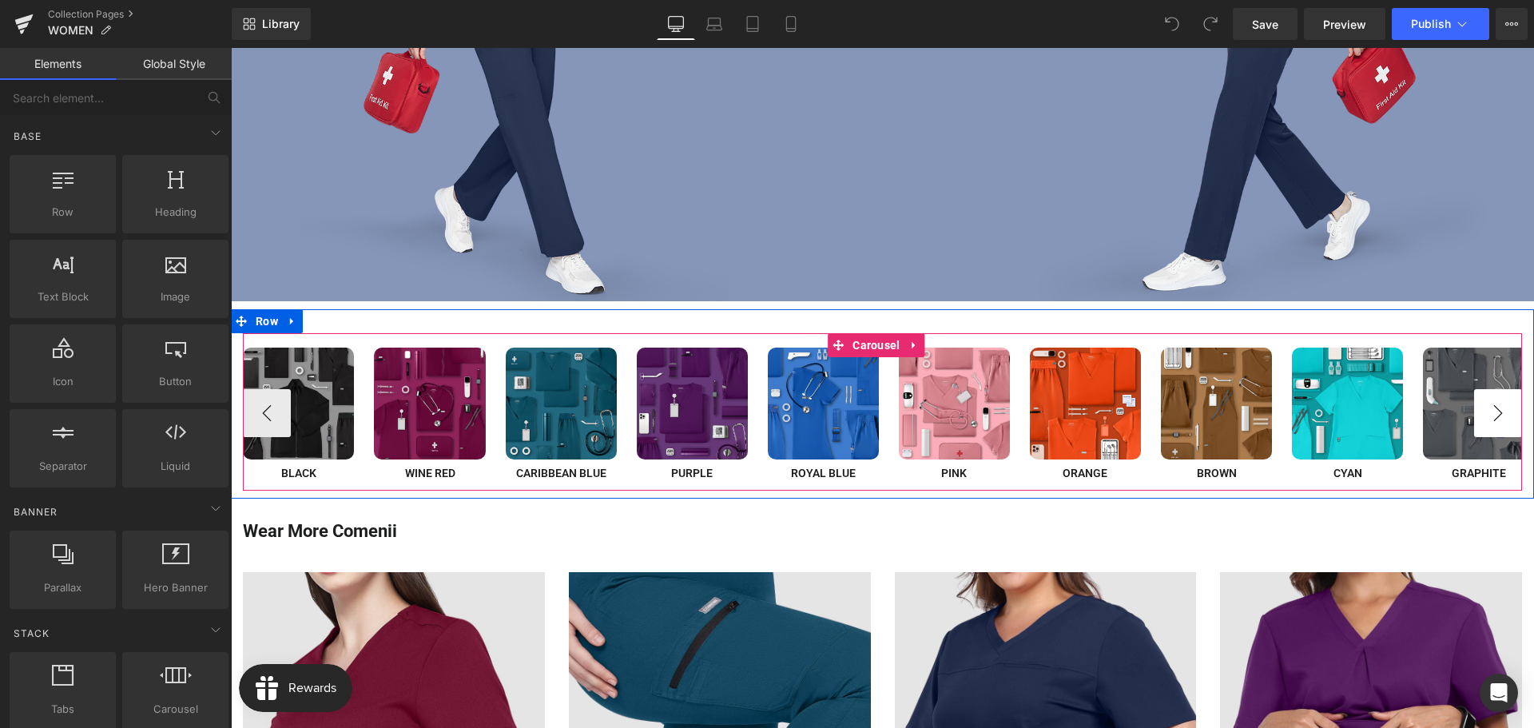
click at [1487, 414] on button "›" at bounding box center [1498, 413] width 48 height 48
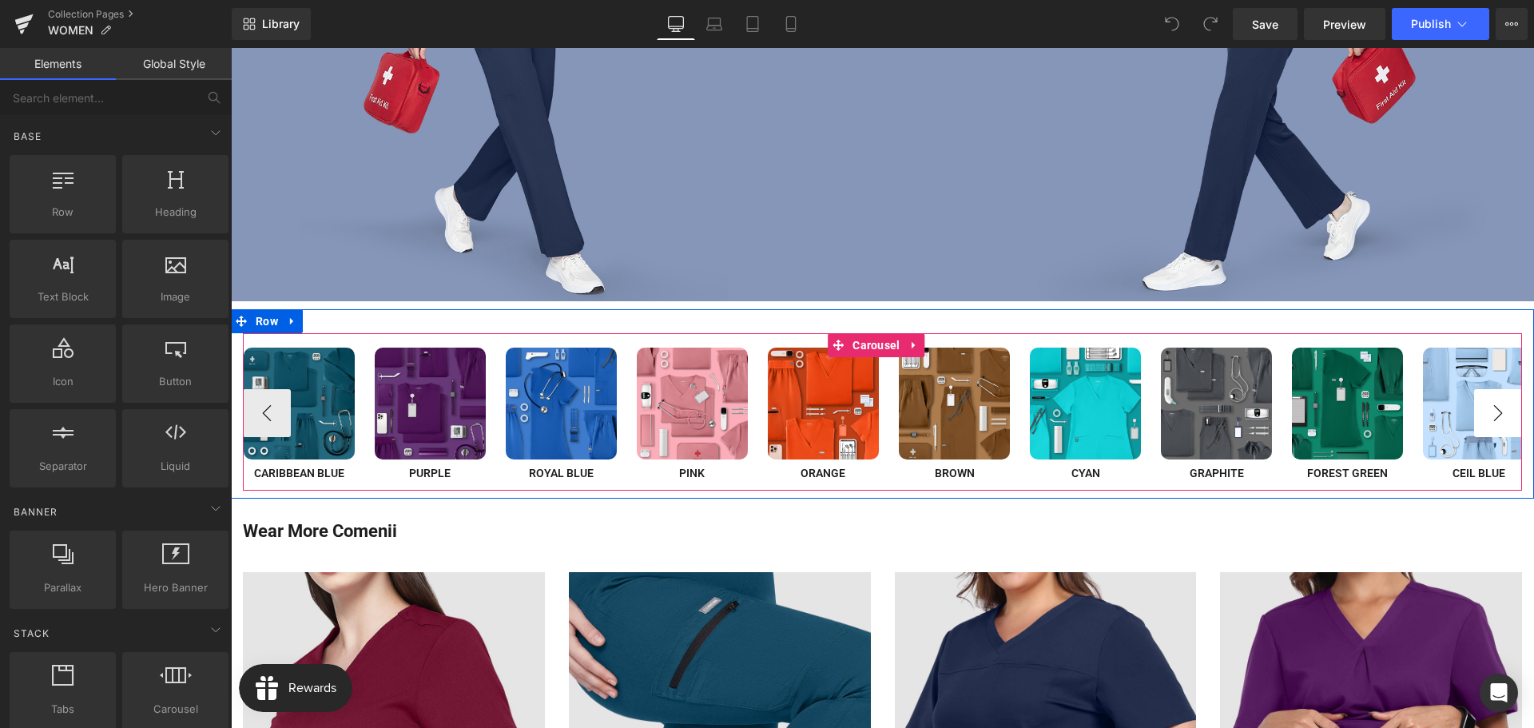
click at [1487, 414] on button "›" at bounding box center [1498, 413] width 48 height 48
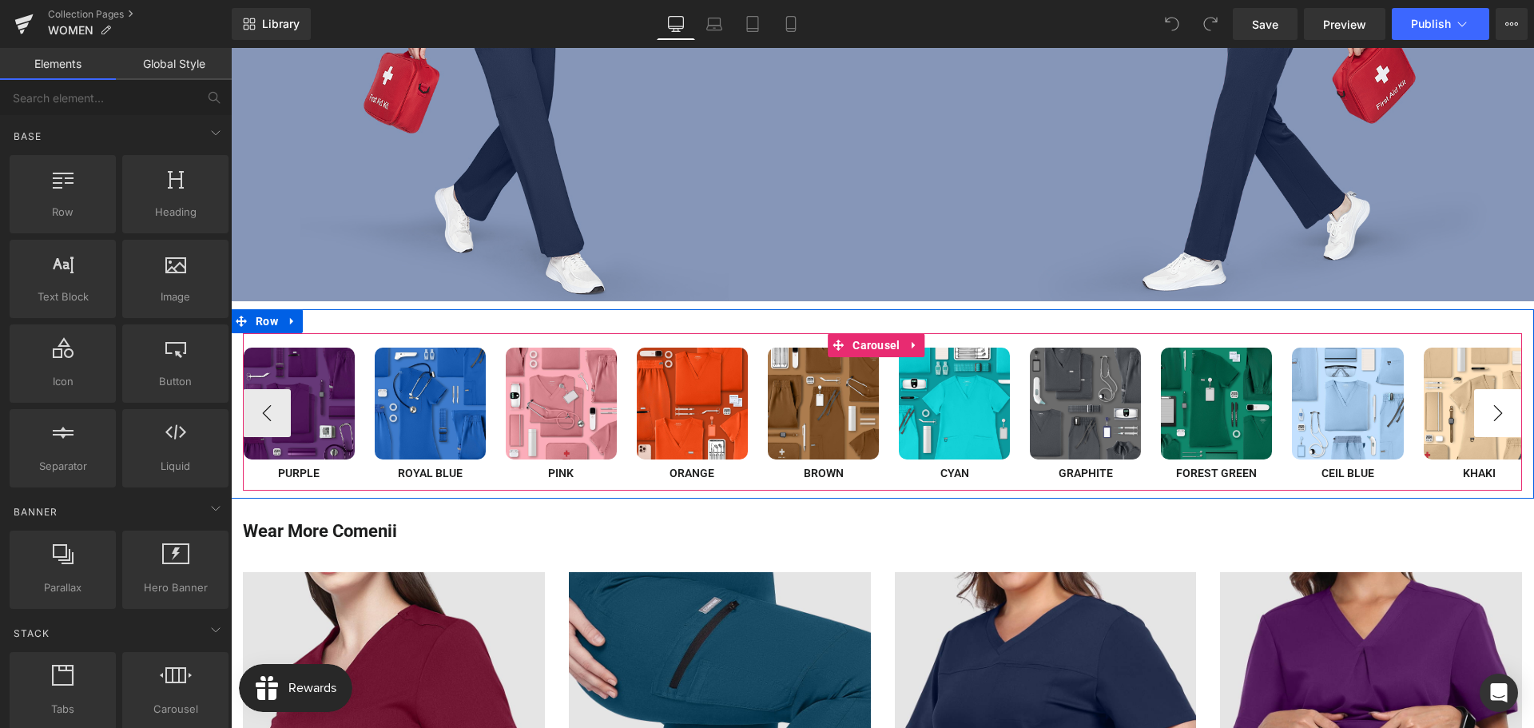
click at [1487, 414] on button "›" at bounding box center [1498, 413] width 48 height 48
click at [1218, 404] on span "Image" at bounding box center [1216, 403] width 33 height 19
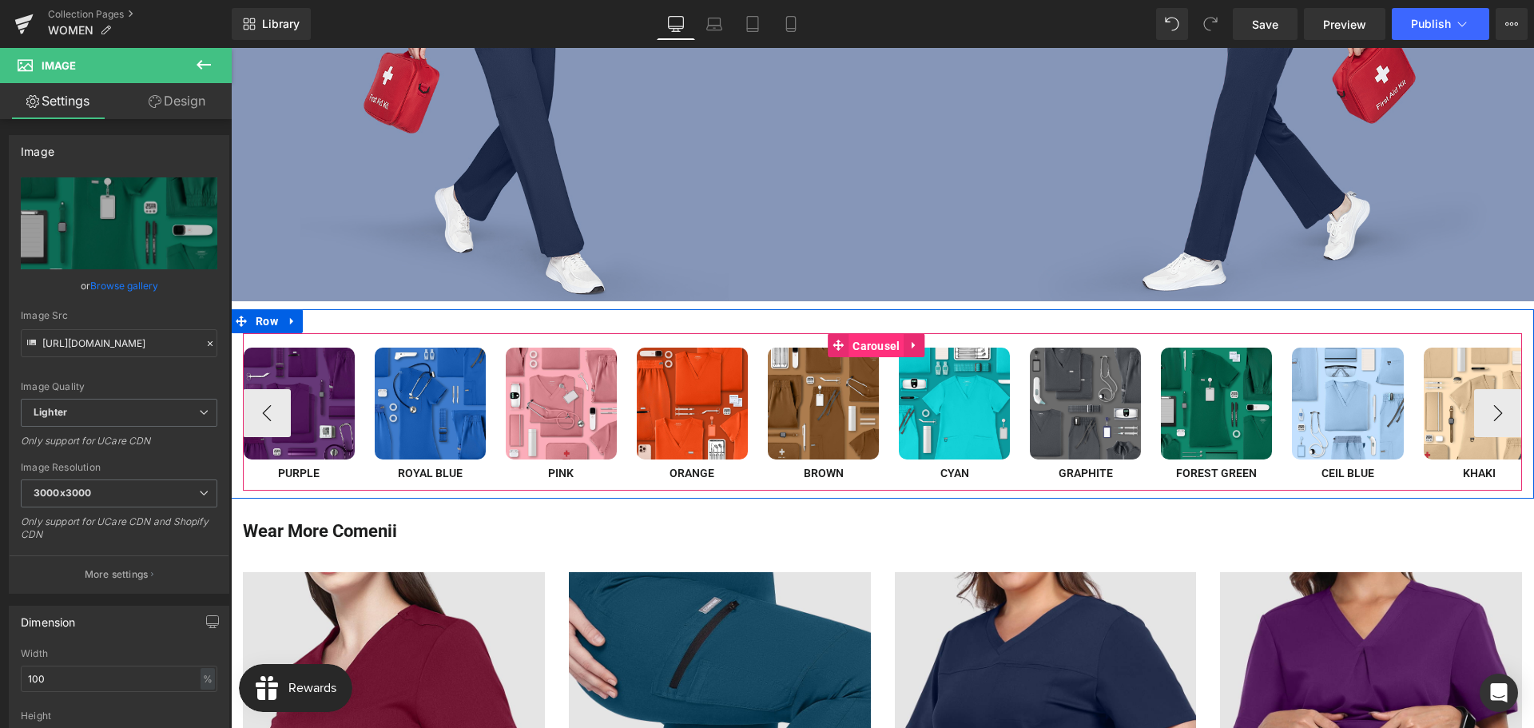
click at [881, 345] on span "Carousel" at bounding box center [875, 346] width 55 height 24
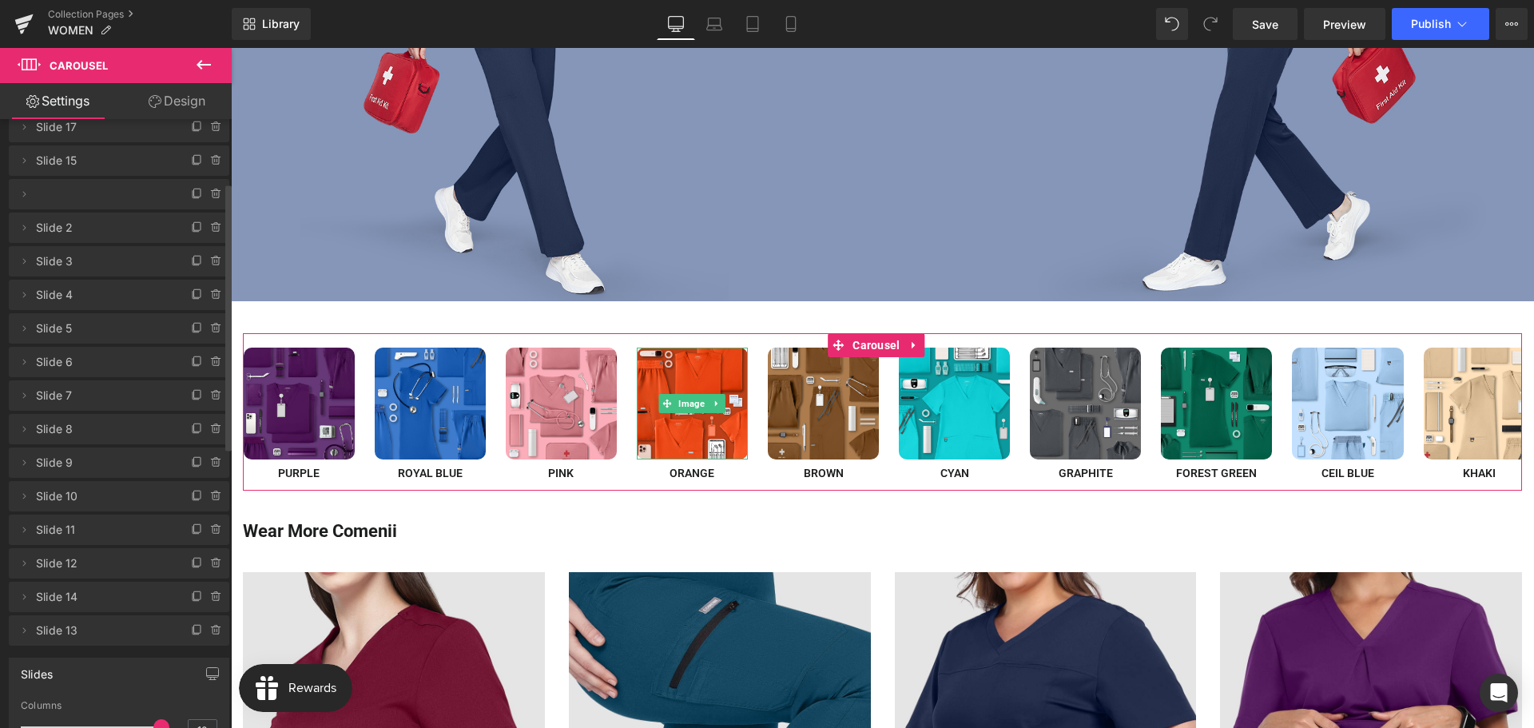
scroll to position [240, 0]
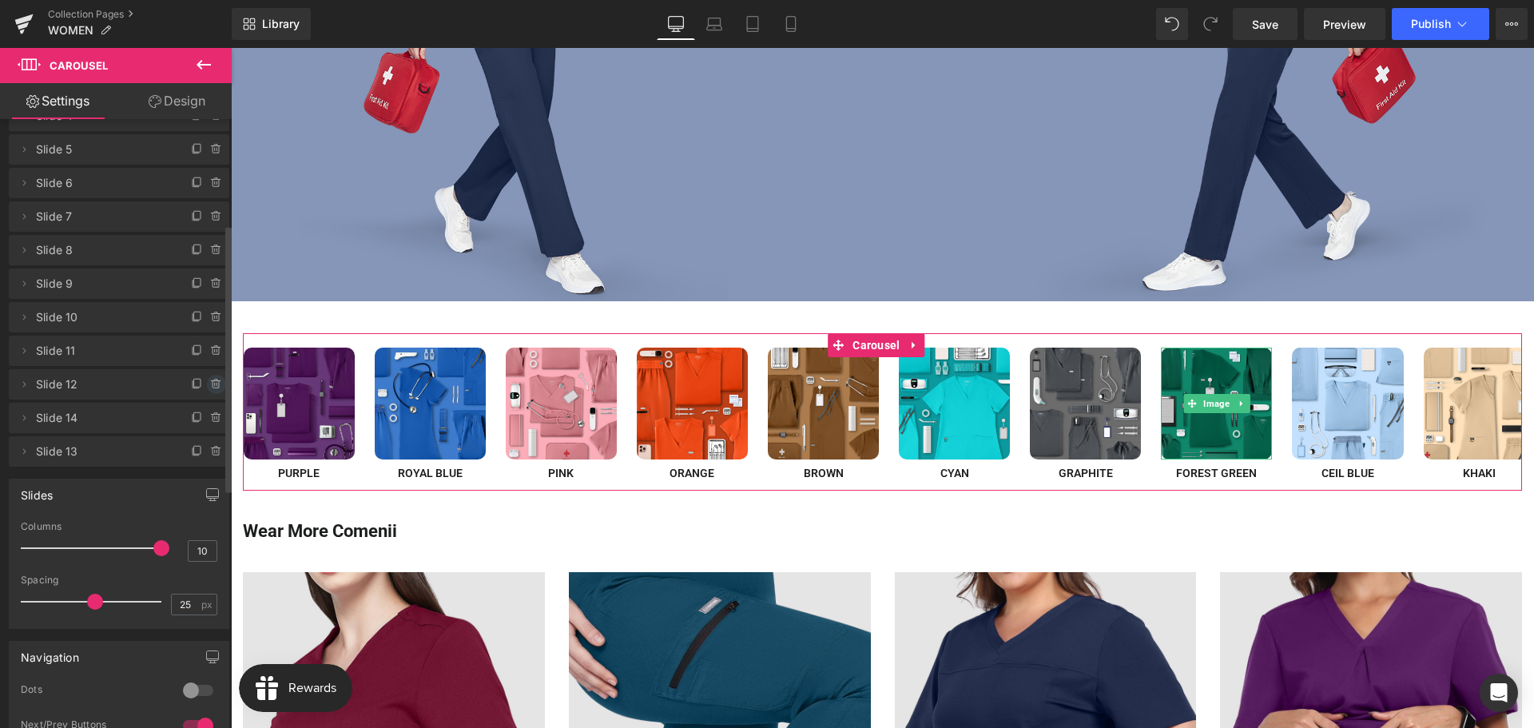
click at [213, 383] on icon at bounding box center [216, 384] width 6 height 7
drag, startPoint x: 197, startPoint y: 385, endPoint x: 203, endPoint y: 505, distance: 120.0
click at [197, 385] on button "Delete" at bounding box center [199, 385] width 50 height 21
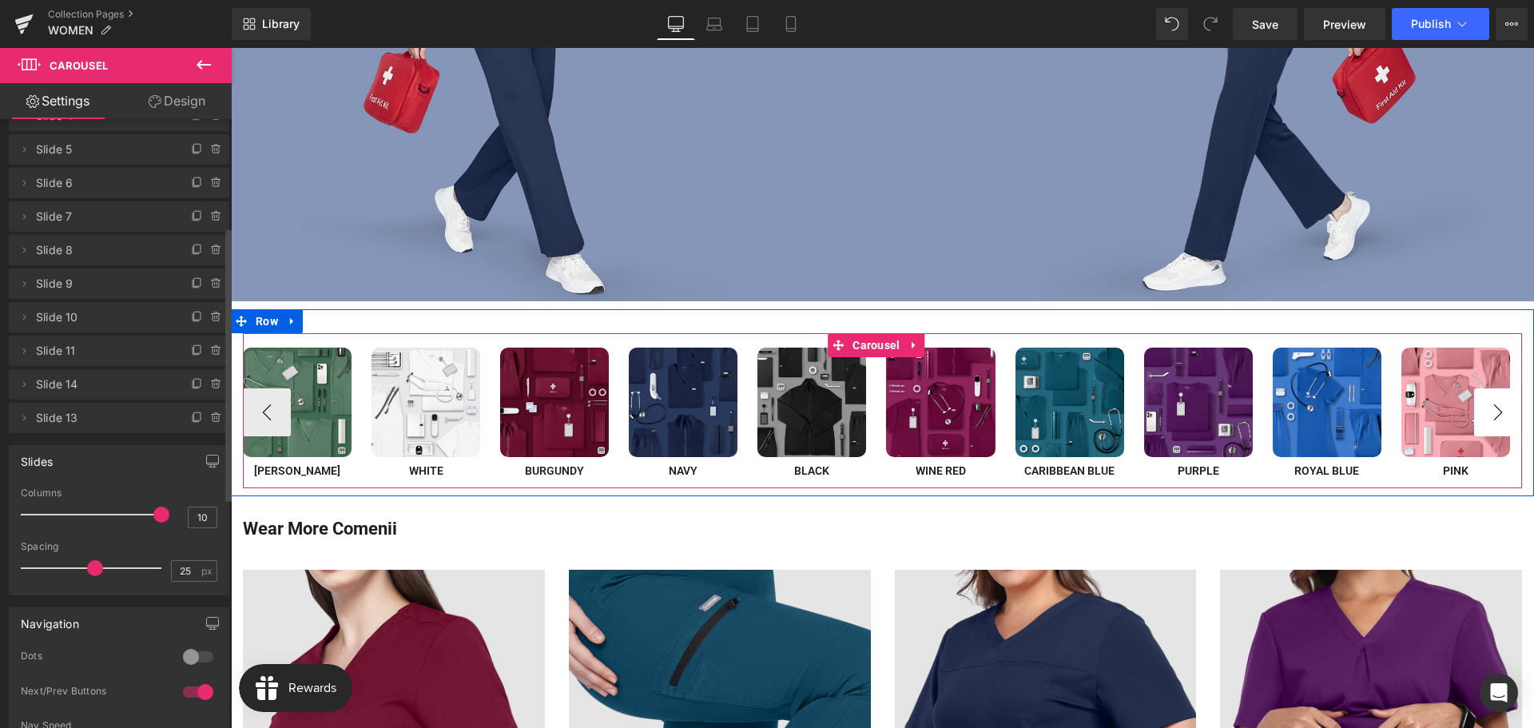
click at [1488, 417] on button "›" at bounding box center [1498, 412] width 48 height 48
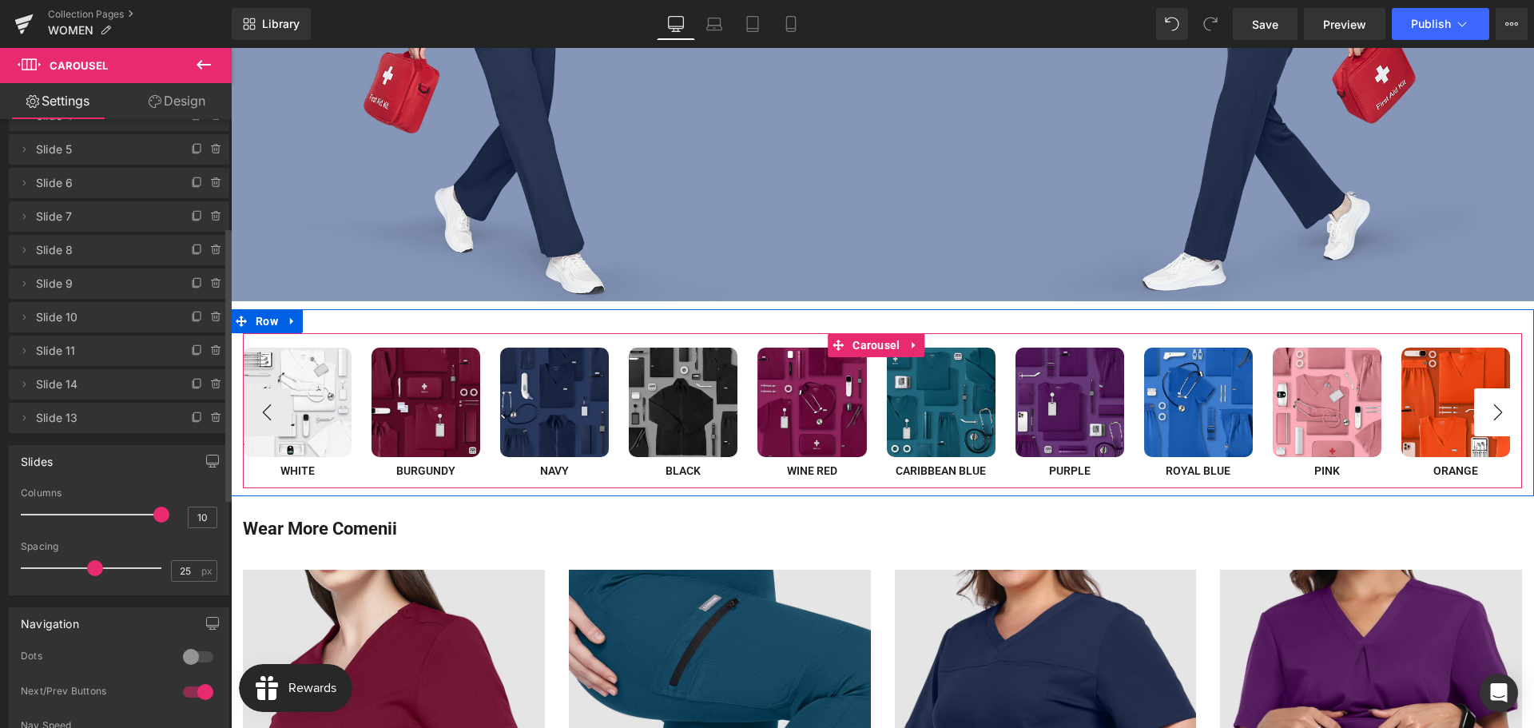
click at [1488, 417] on button "›" at bounding box center [1498, 412] width 48 height 48
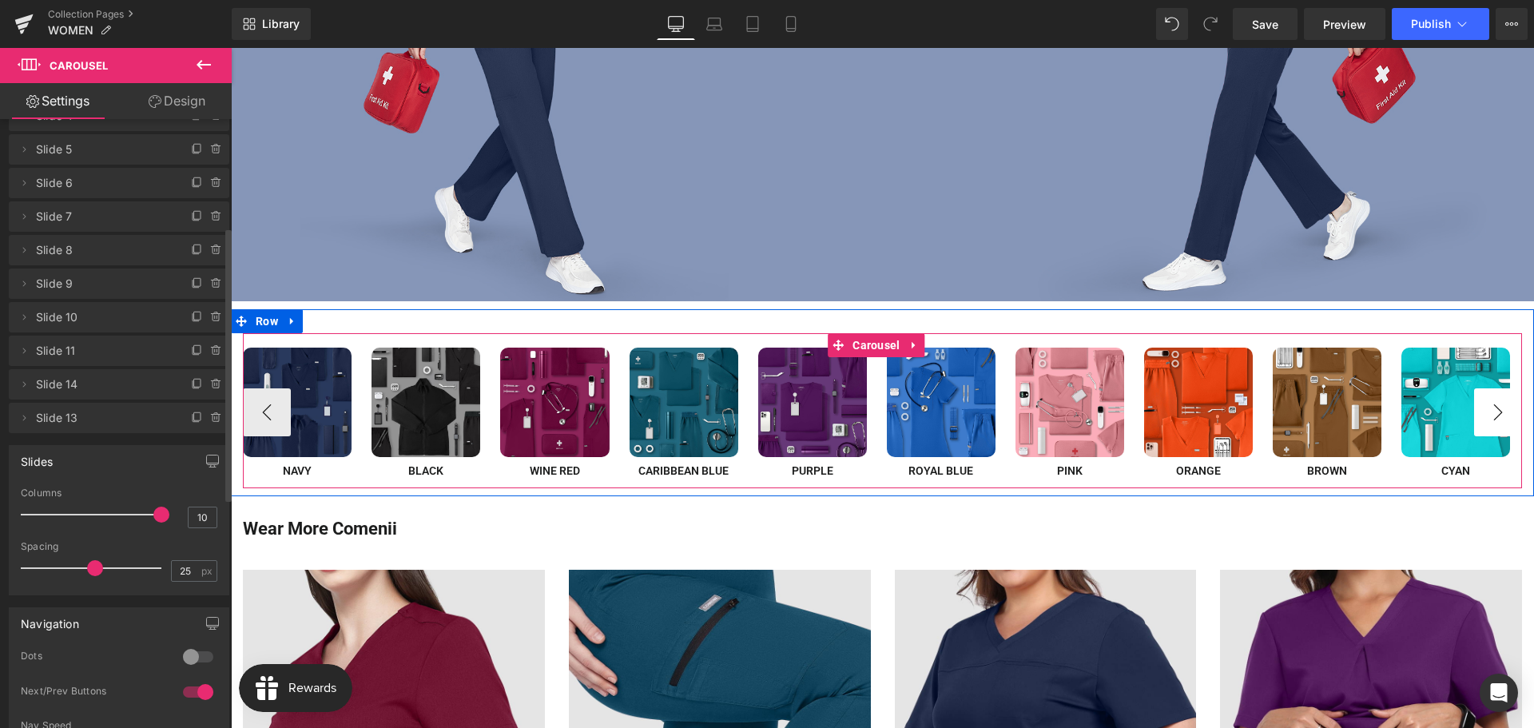
click at [1488, 417] on button "›" at bounding box center [1498, 412] width 48 height 48
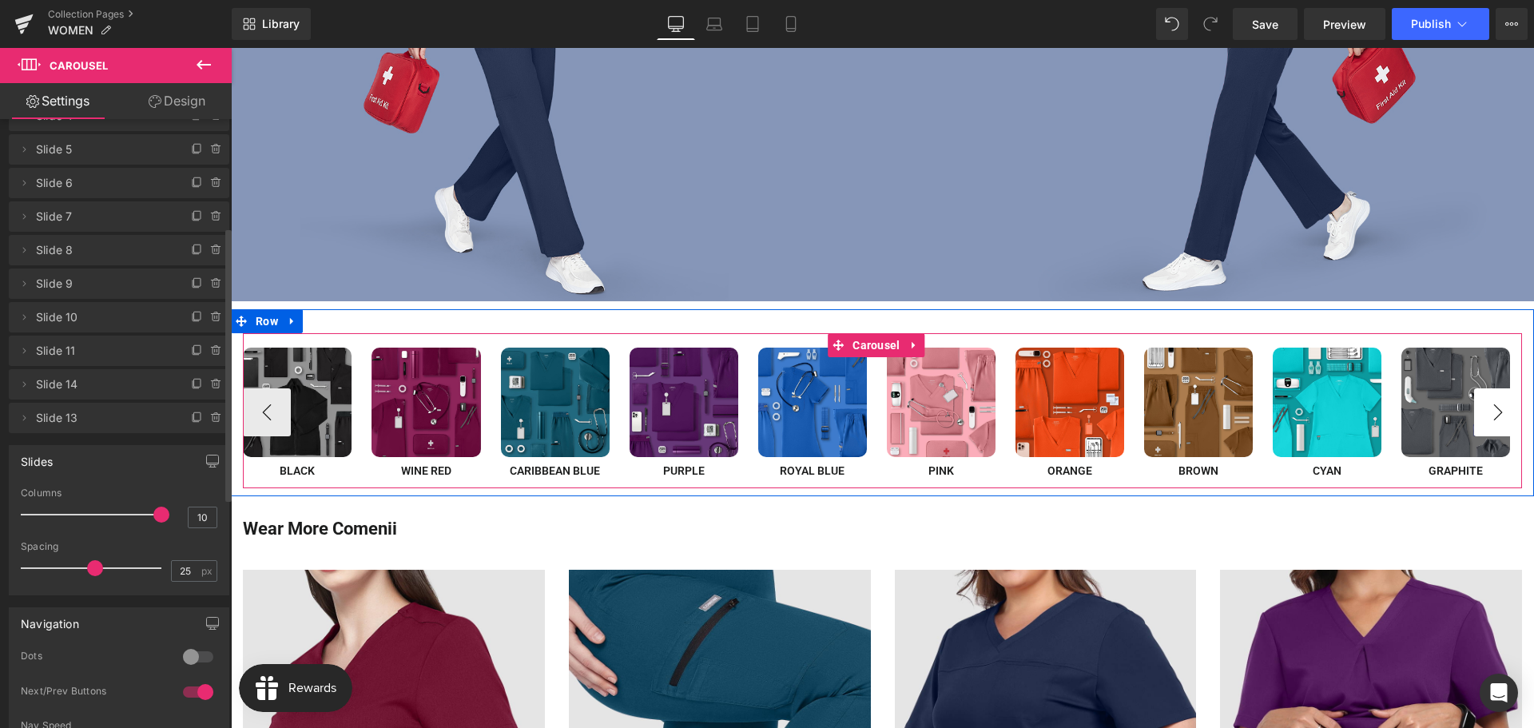
click at [1488, 417] on button "›" at bounding box center [1498, 412] width 48 height 48
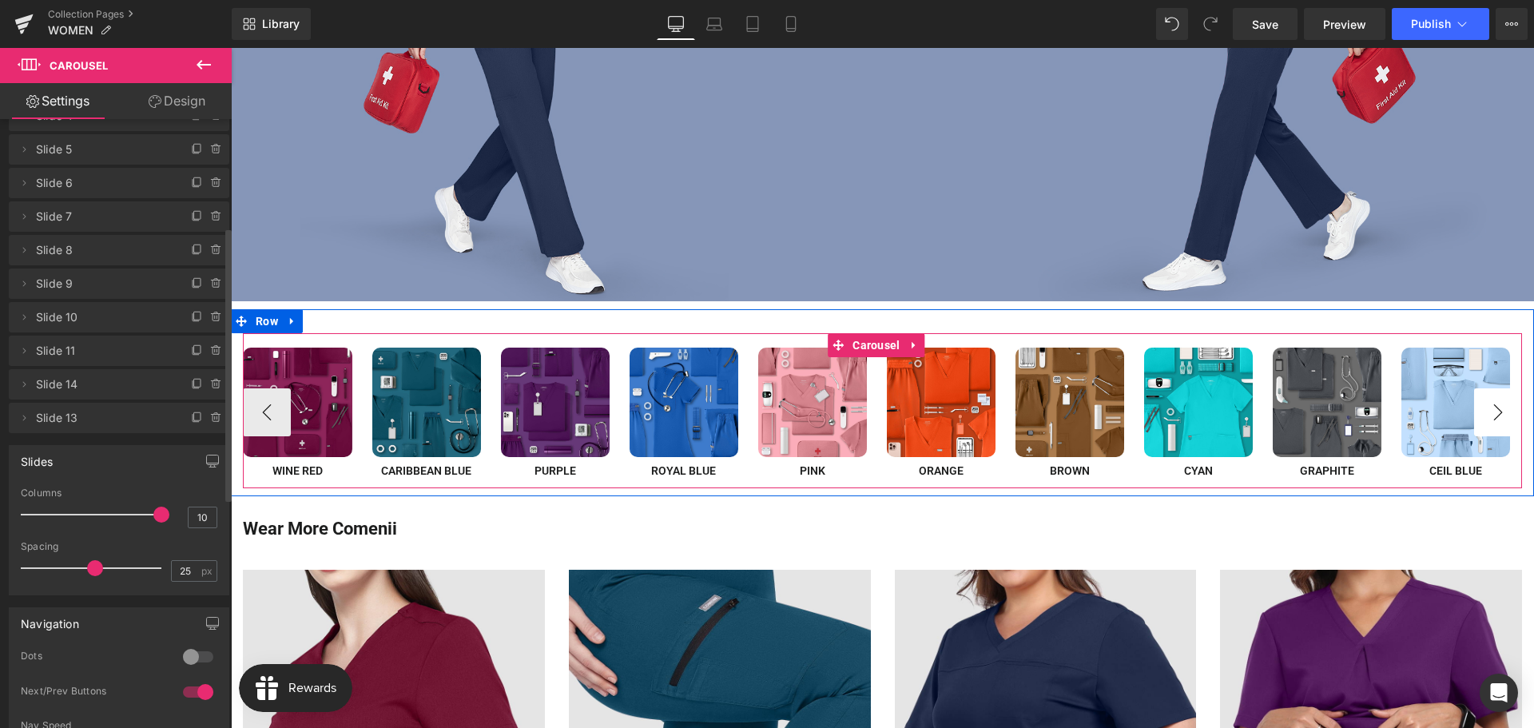
click at [1488, 417] on button "›" at bounding box center [1498, 412] width 48 height 48
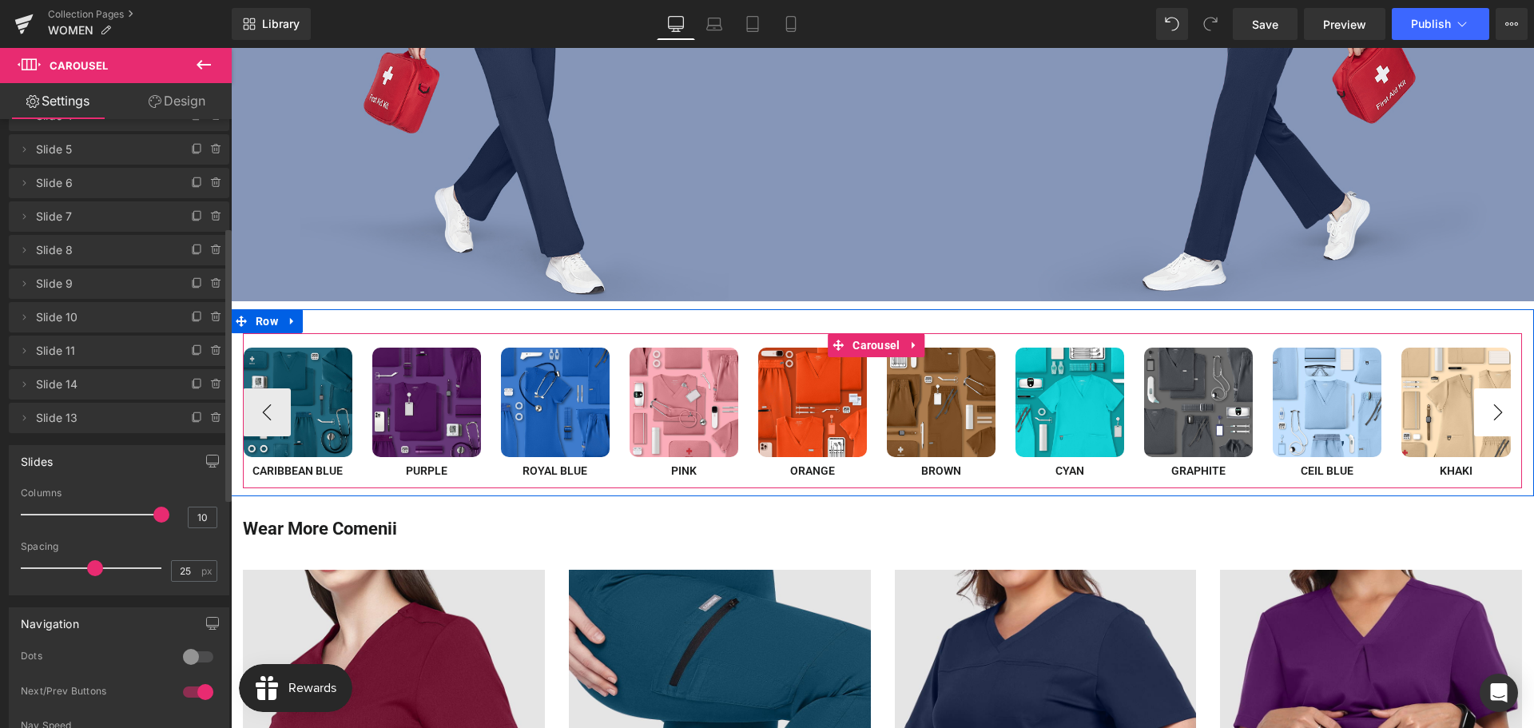
click at [1488, 417] on button "›" at bounding box center [1498, 412] width 48 height 48
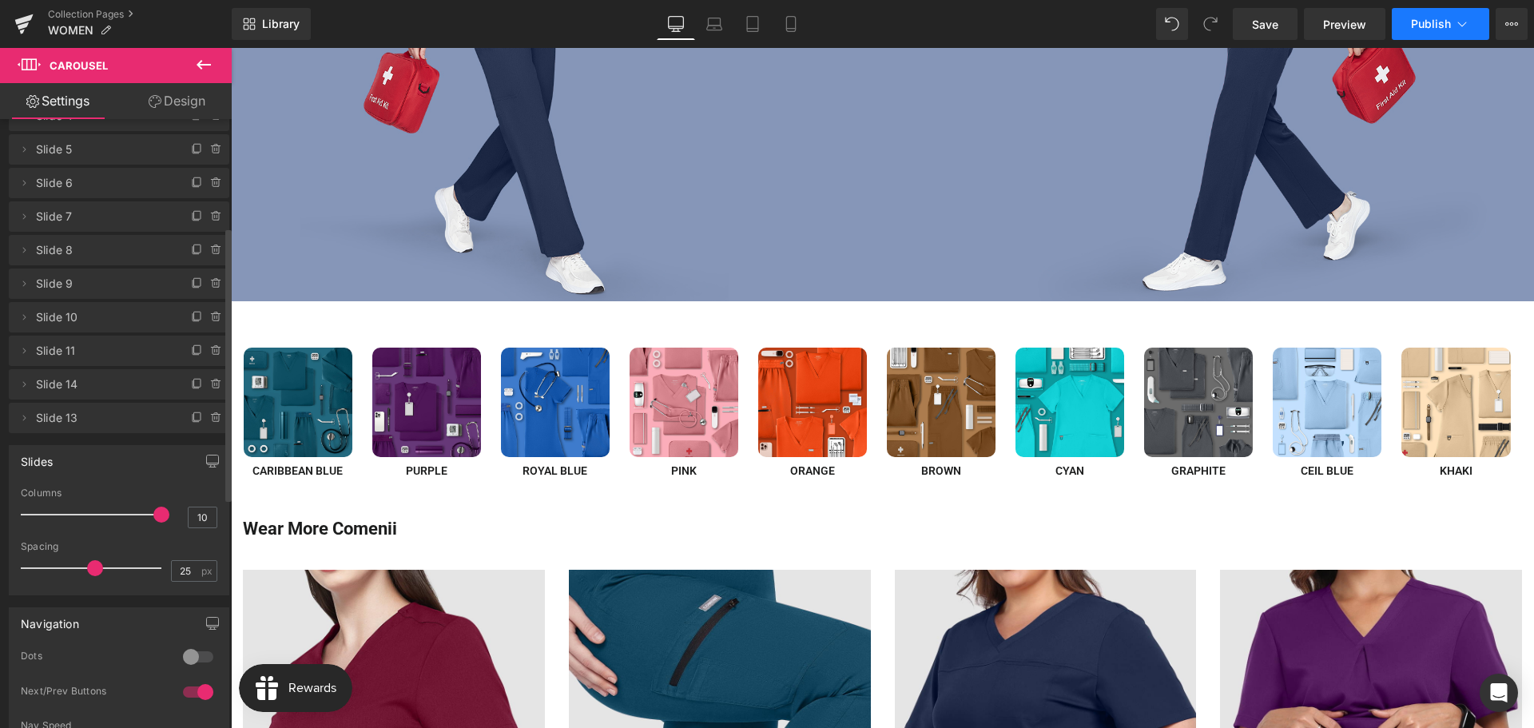
click at [1424, 13] on button "Publish" at bounding box center [1440, 24] width 97 height 32
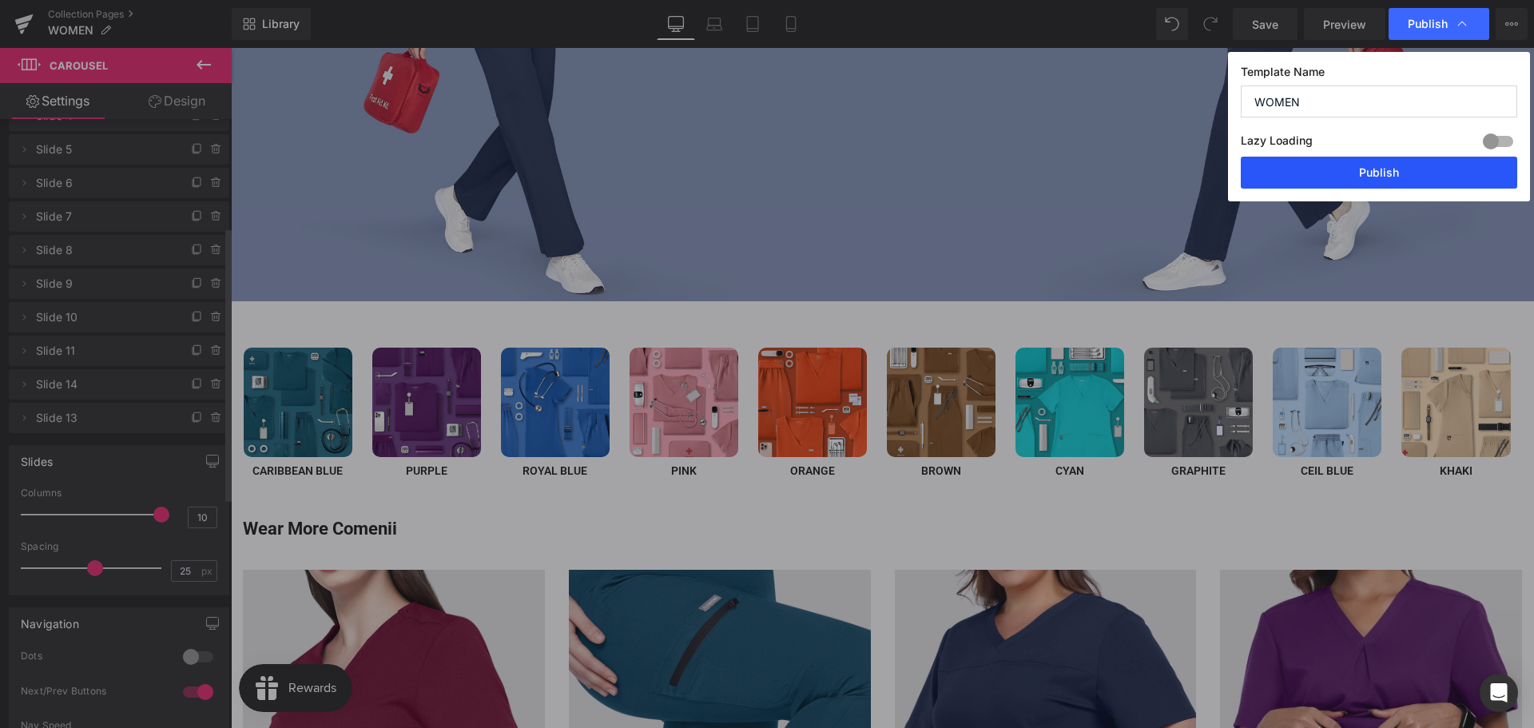
drag, startPoint x: 1374, startPoint y: 171, endPoint x: 860, endPoint y: 322, distance: 536.2
click at [1374, 171] on button "Publish" at bounding box center [1379, 173] width 276 height 32
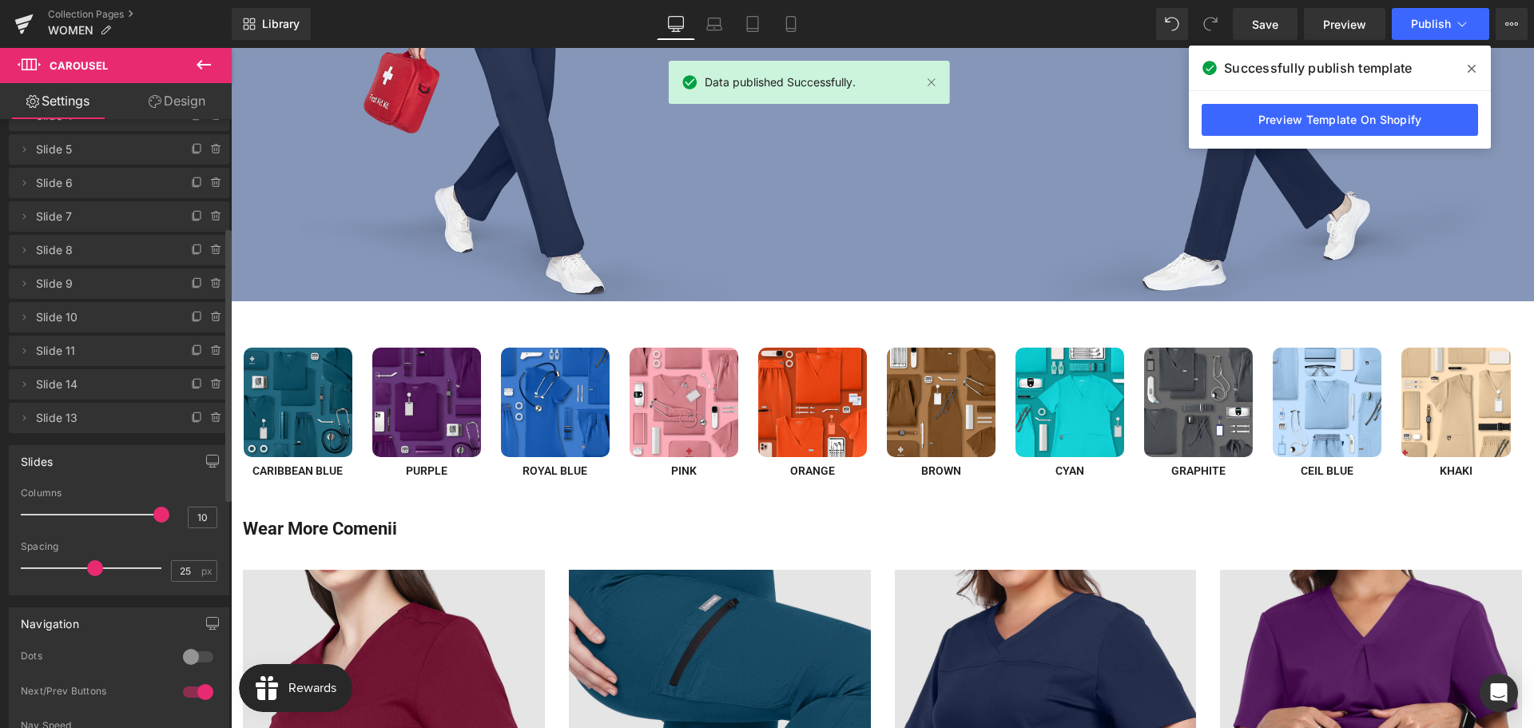
click at [1472, 70] on icon at bounding box center [1472, 69] width 8 height 8
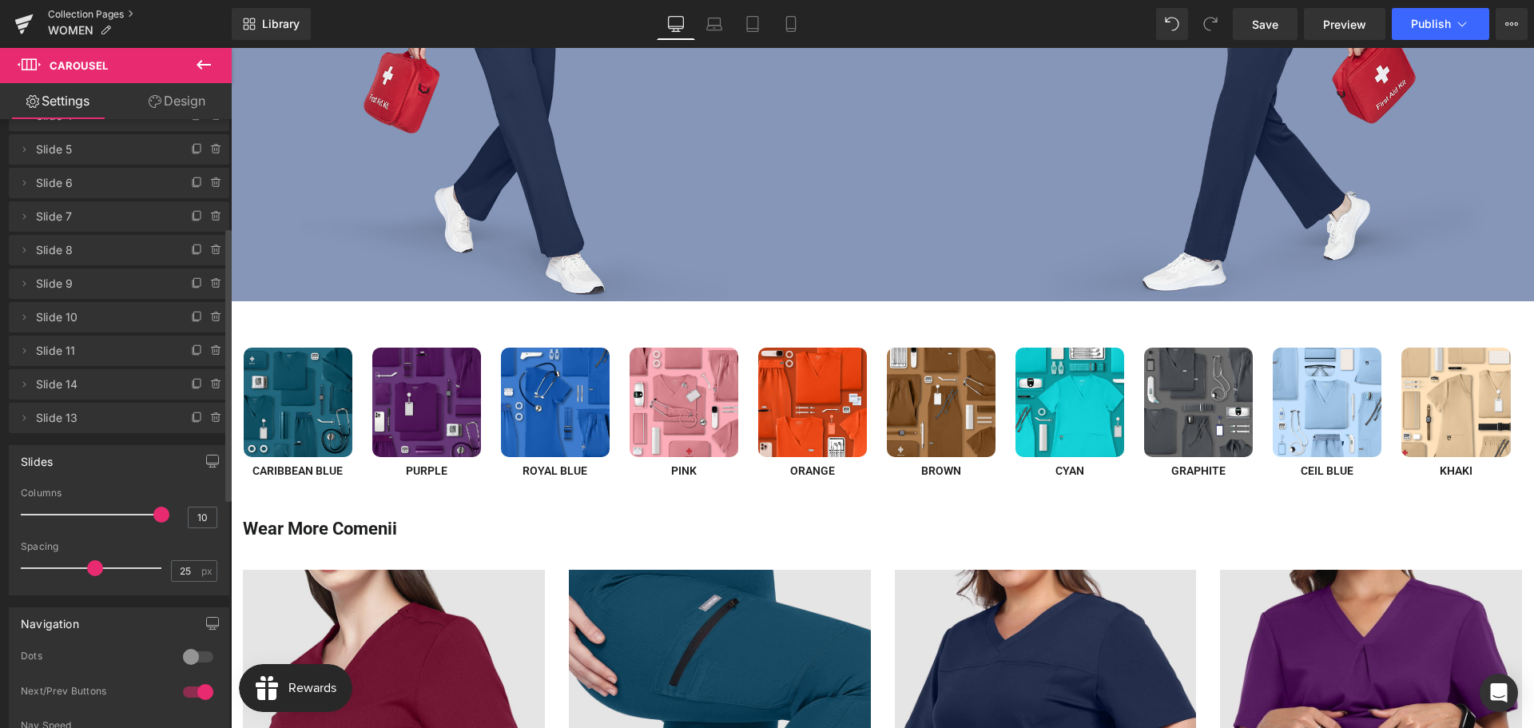
click at [76, 11] on link "Collection Pages" at bounding box center [140, 14] width 184 height 13
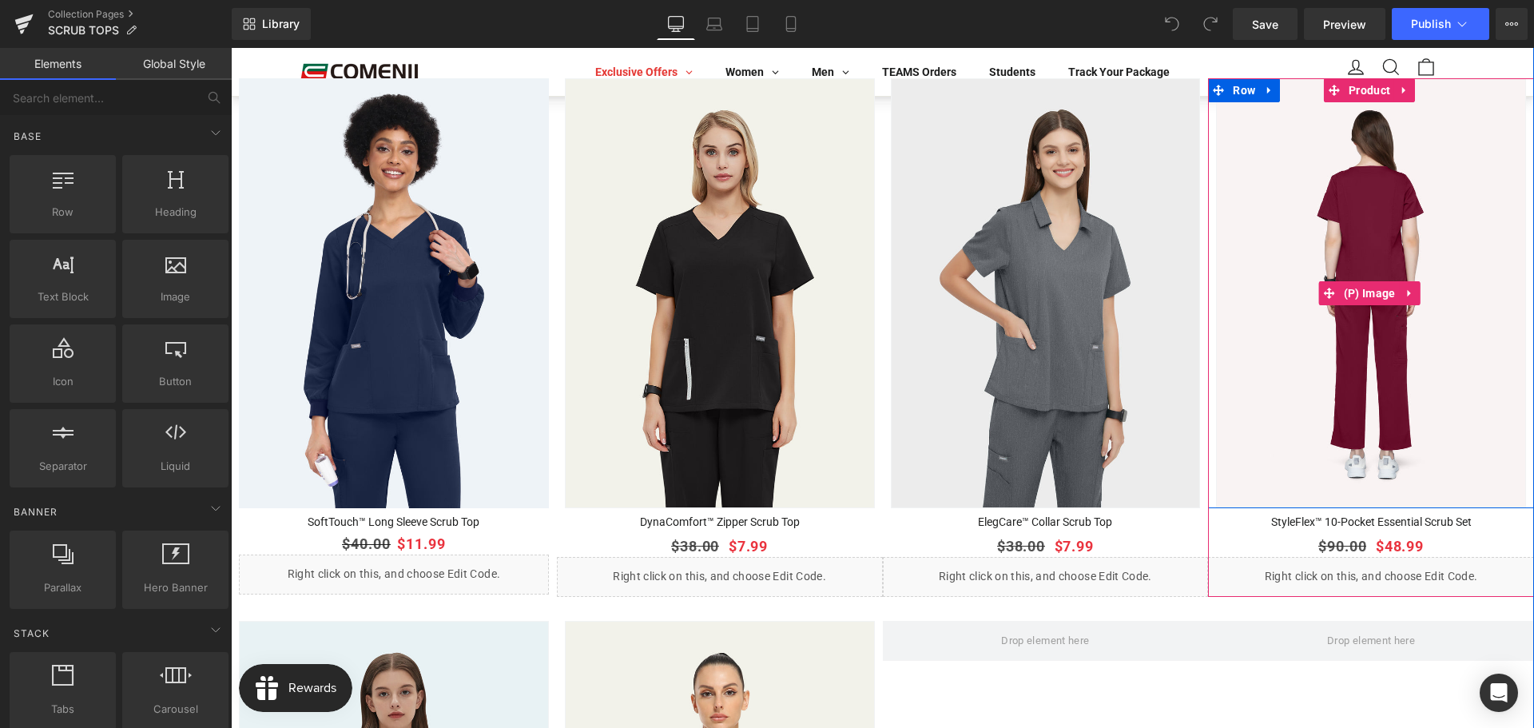
scroll to position [1838, 0]
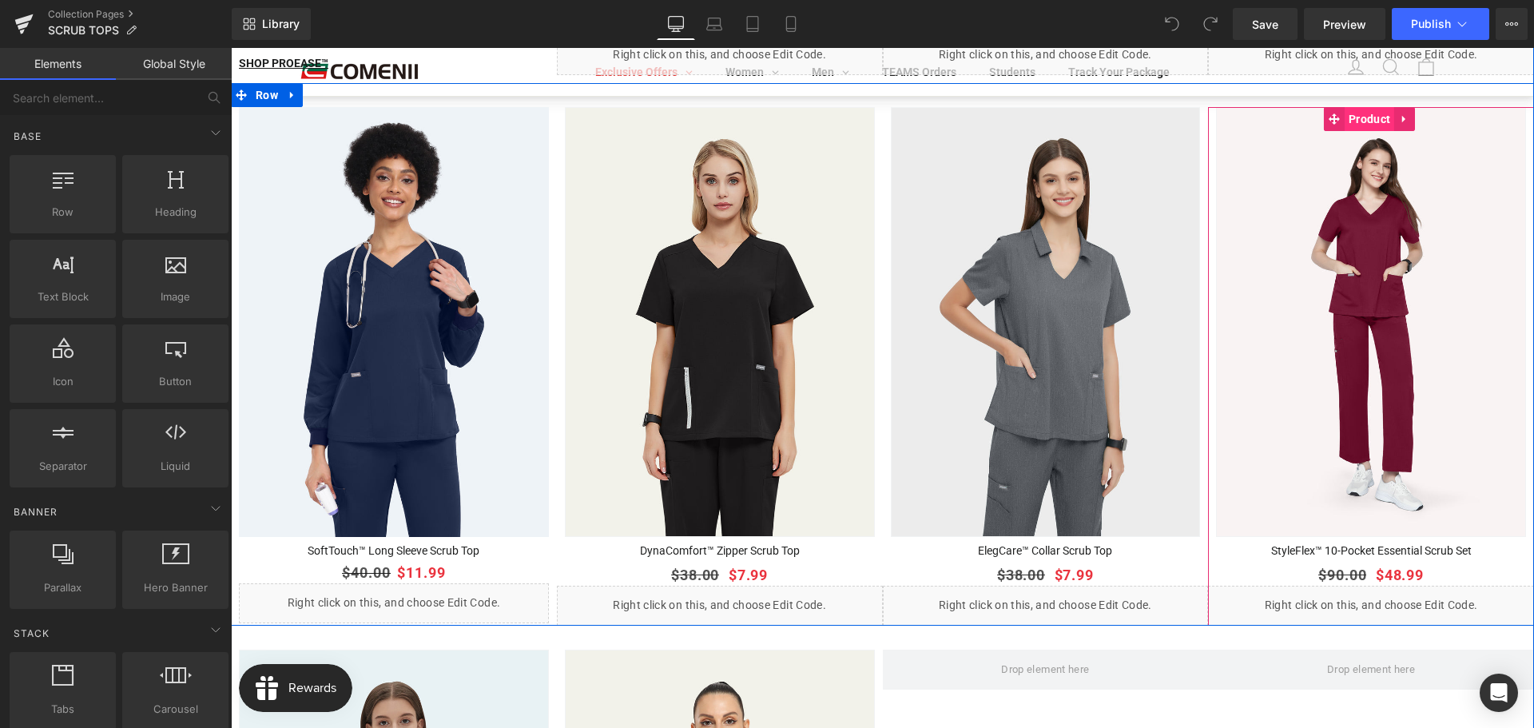
click at [1355, 115] on span "Product" at bounding box center [1370, 119] width 50 height 24
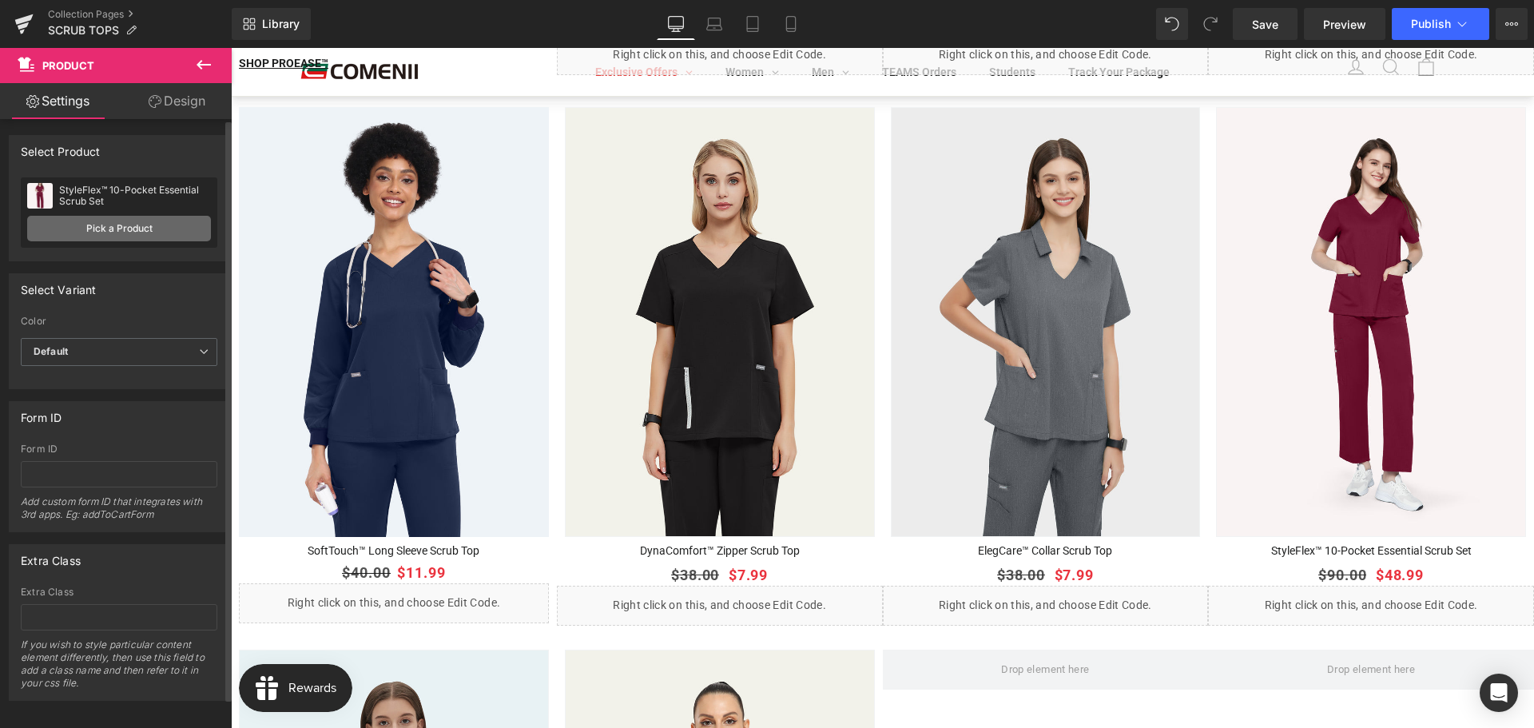
click at [109, 231] on link "Pick a Product" at bounding box center [119, 229] width 184 height 26
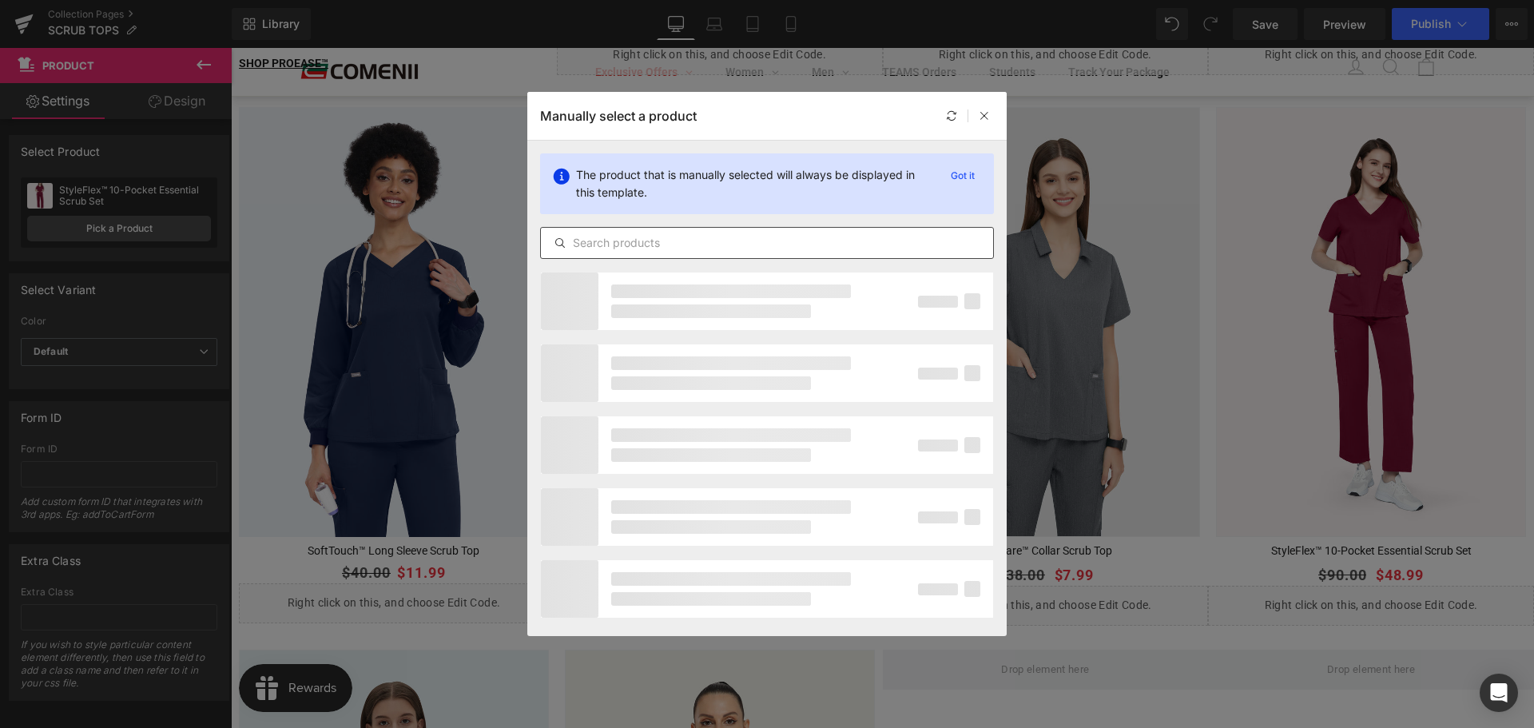
click at [697, 228] on div at bounding box center [767, 243] width 454 height 32
click at [706, 242] on input "text" at bounding box center [767, 242] width 452 height 19
paste input "StyleFlex™ V-neck Zipper Scrub Top"
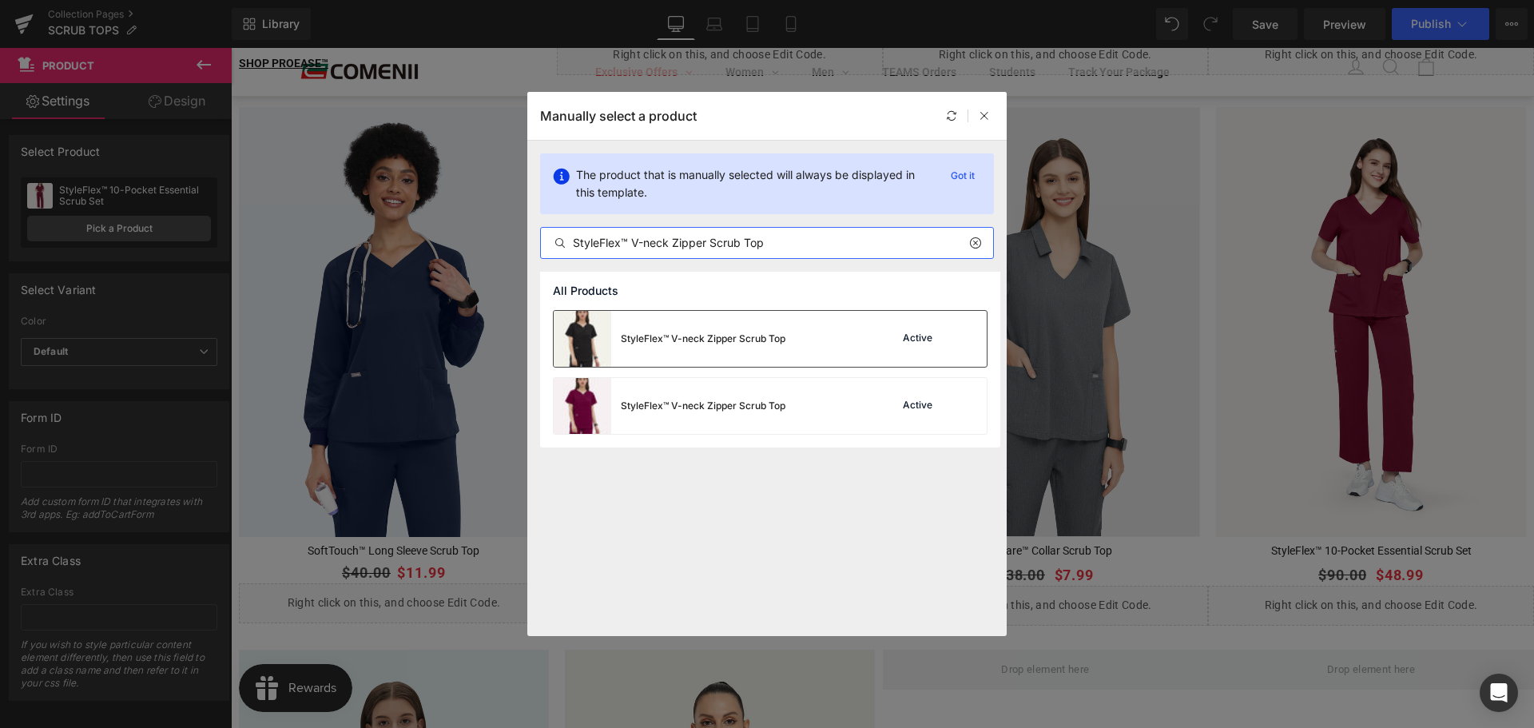
type input "StyleFlex™ V-neck Zipper Scrub Top"
click at [691, 343] on div "StyleFlex™ V-neck Zipper Scrub Top" at bounding box center [703, 339] width 165 height 14
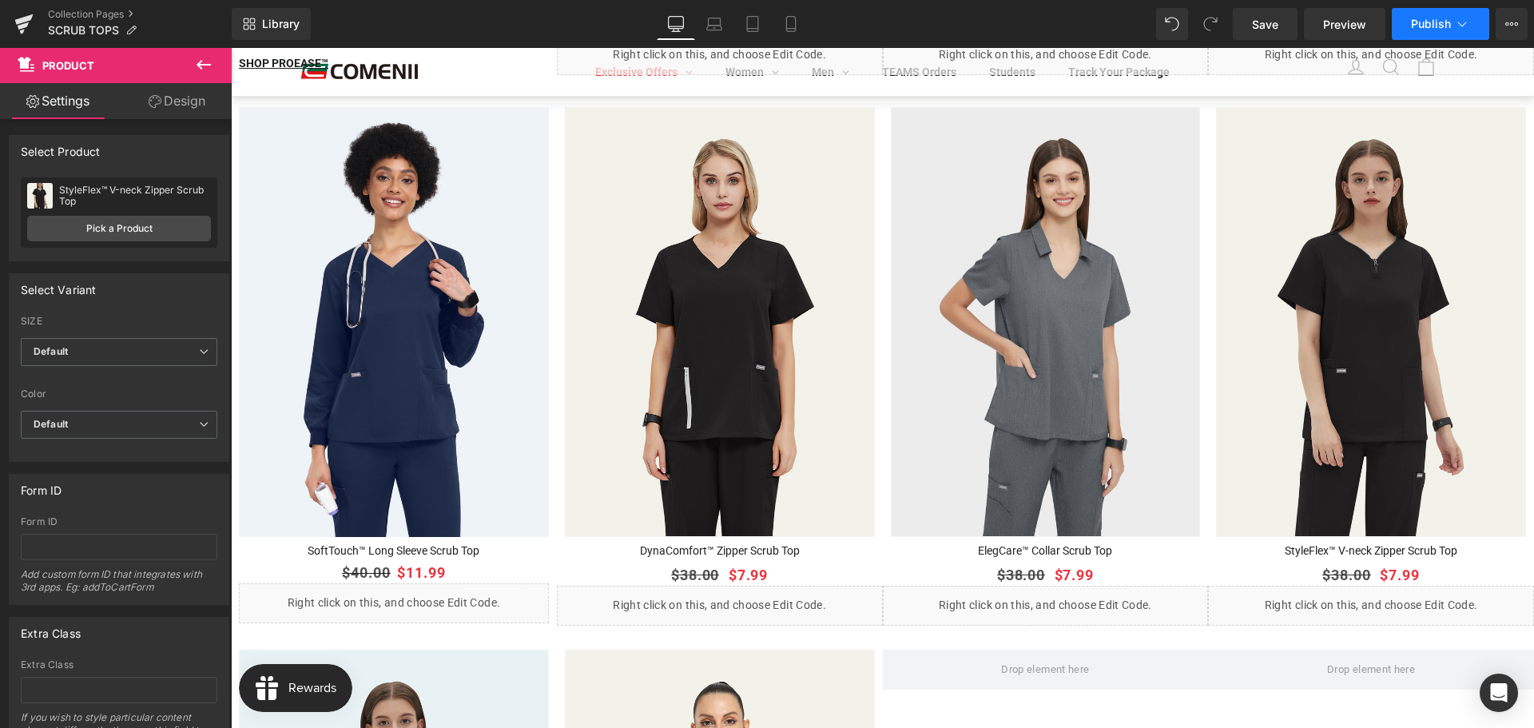
click at [1424, 24] on span "Publish" at bounding box center [1431, 24] width 40 height 13
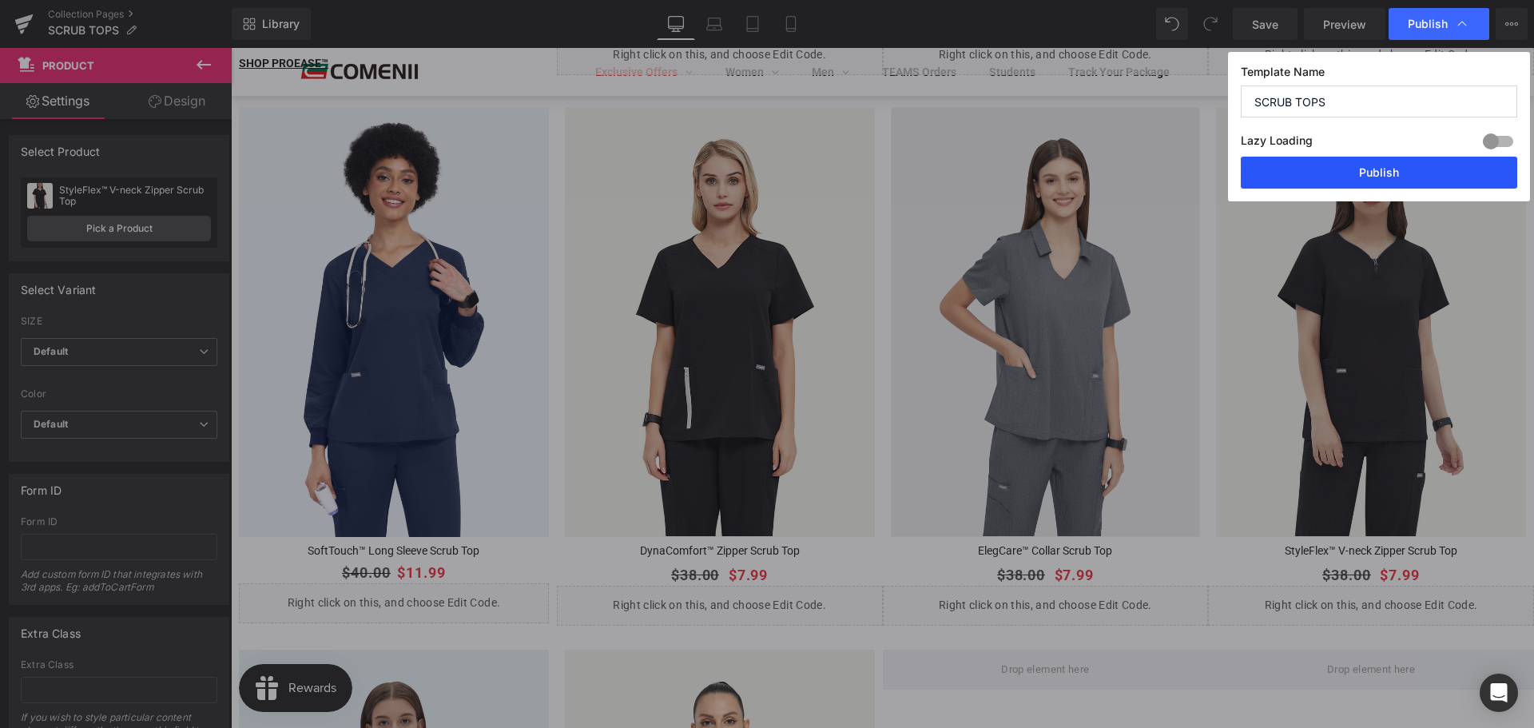
click at [1397, 179] on button "Publish" at bounding box center [1379, 173] width 276 height 32
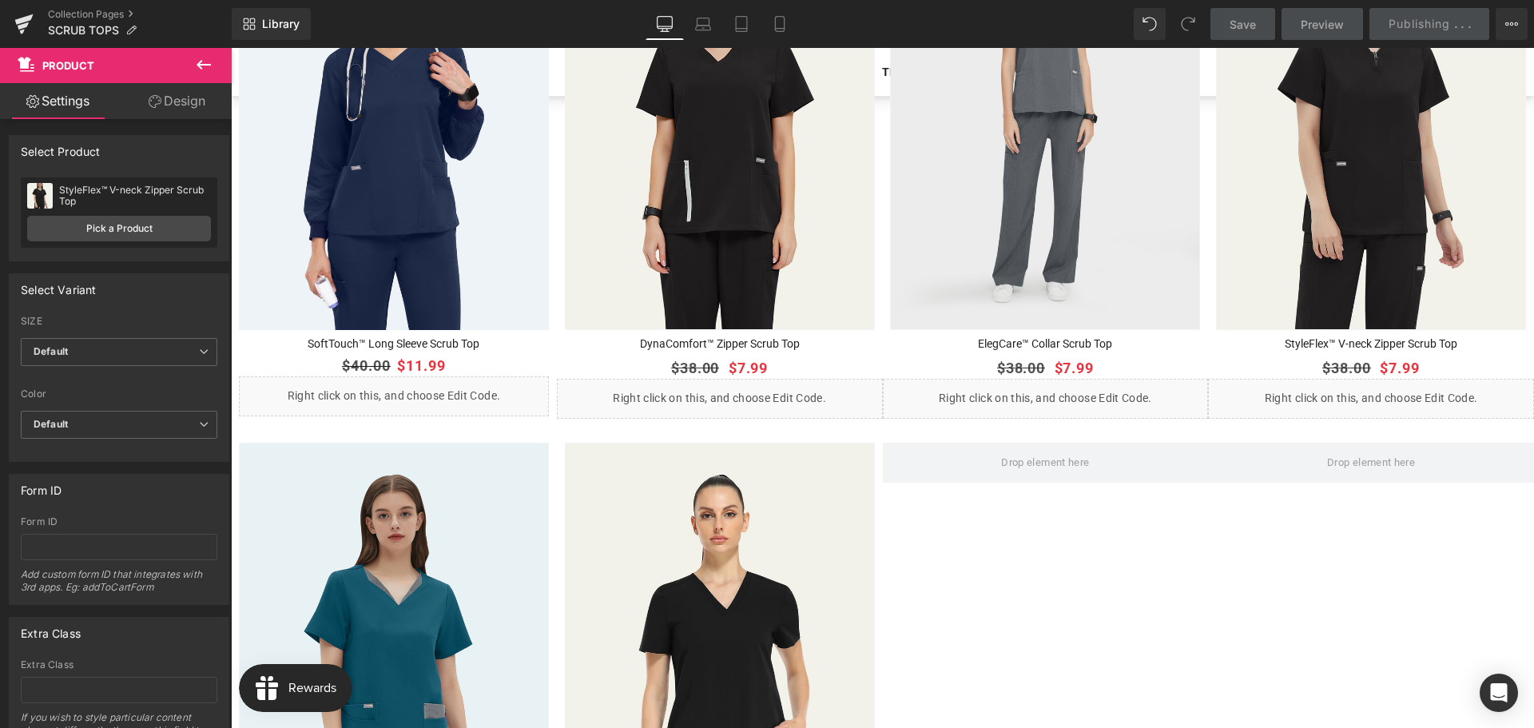
scroll to position [2157, 0]
